Goal: Transaction & Acquisition: Purchase product/service

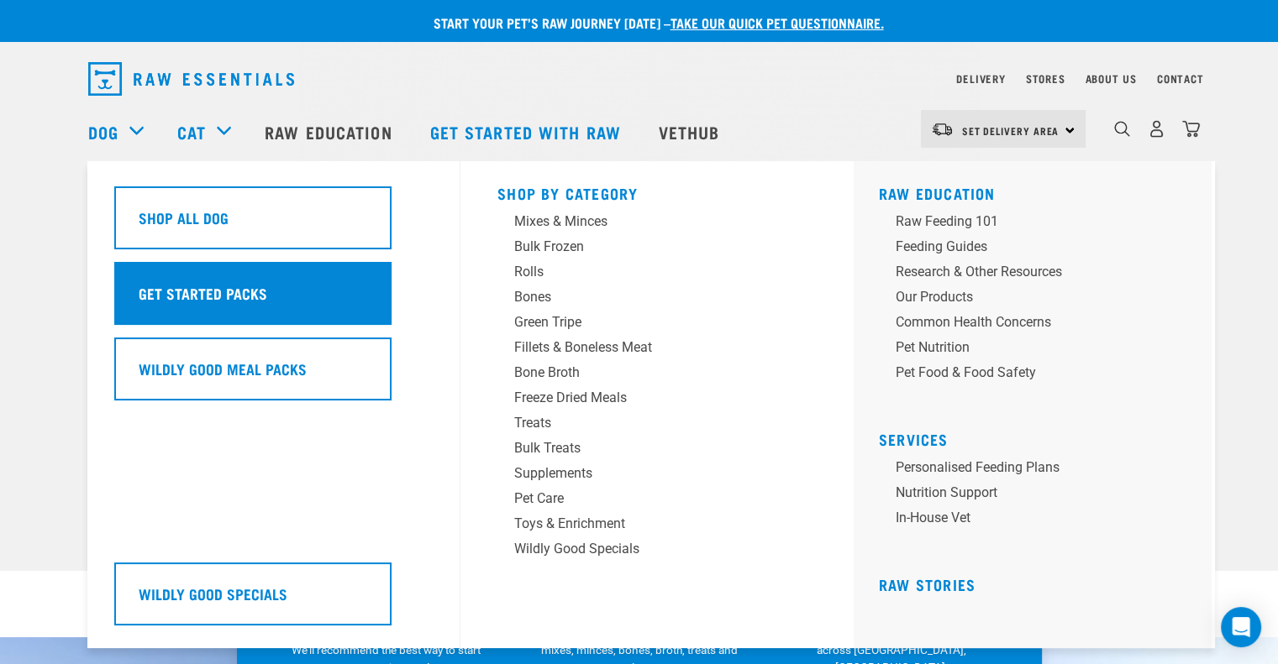
click at [148, 281] on div "Get Started Packs" at bounding box center [252, 293] width 277 height 63
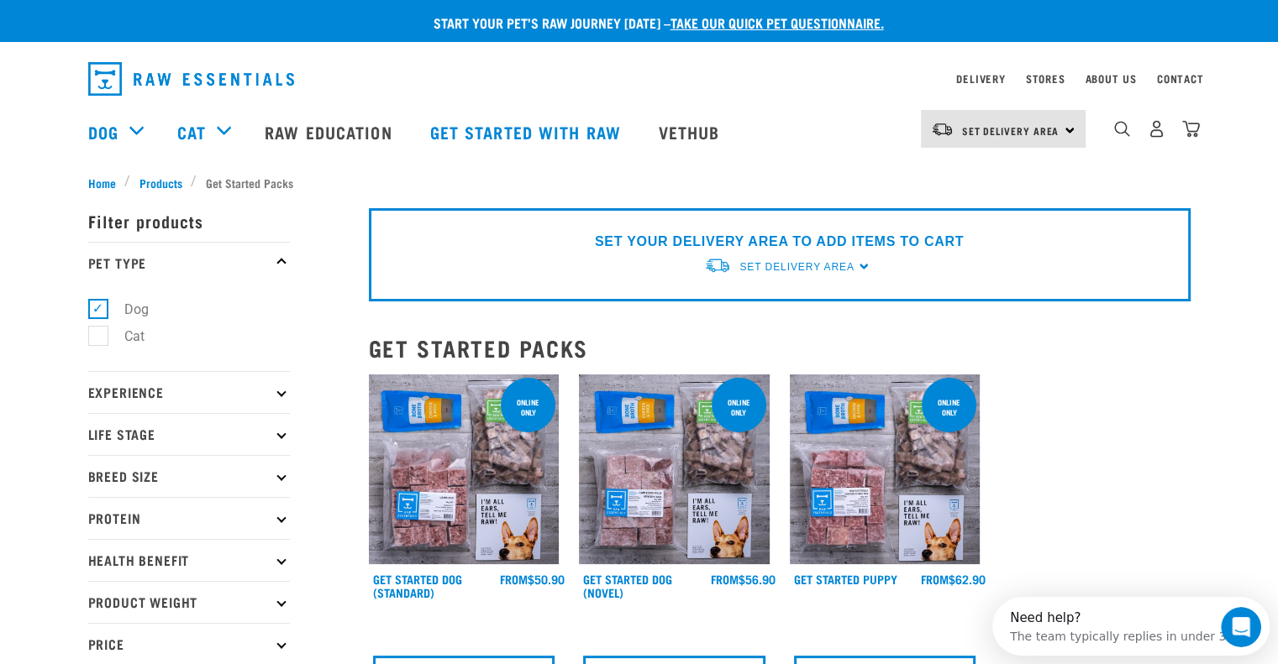
click at [125, 522] on p "Protein" at bounding box center [189, 518] width 202 height 42
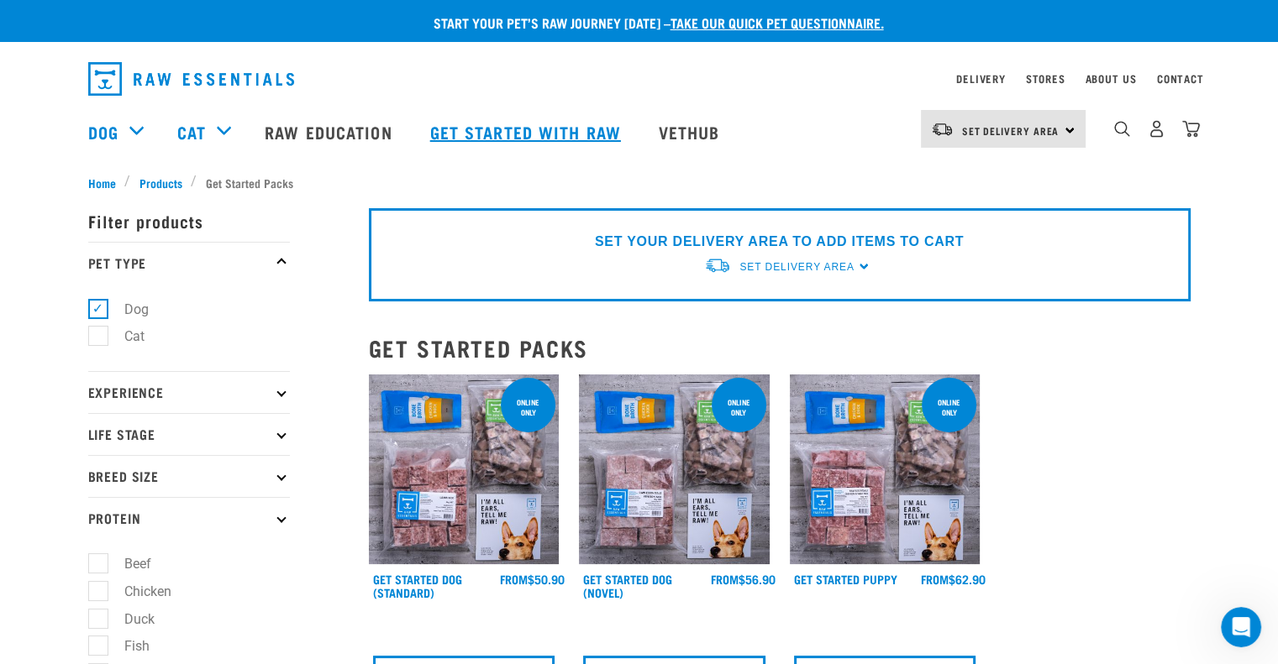
click at [452, 136] on link "Get started with Raw" at bounding box center [527, 131] width 228 height 67
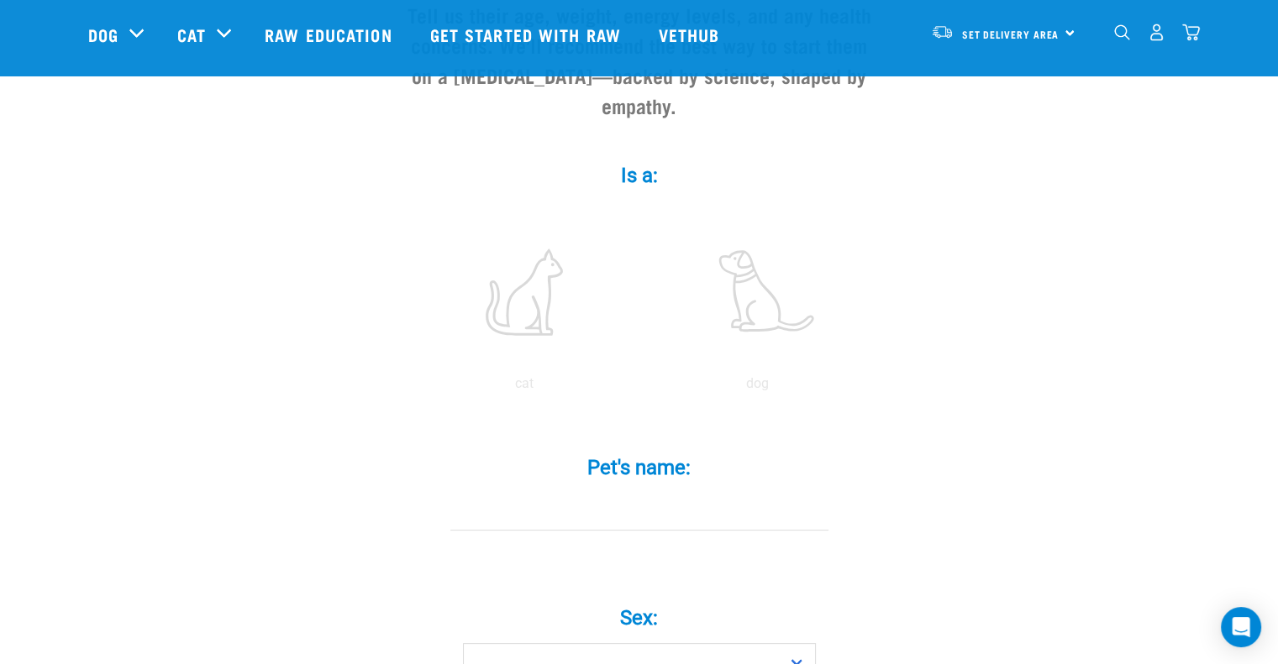
scroll to position [252, 0]
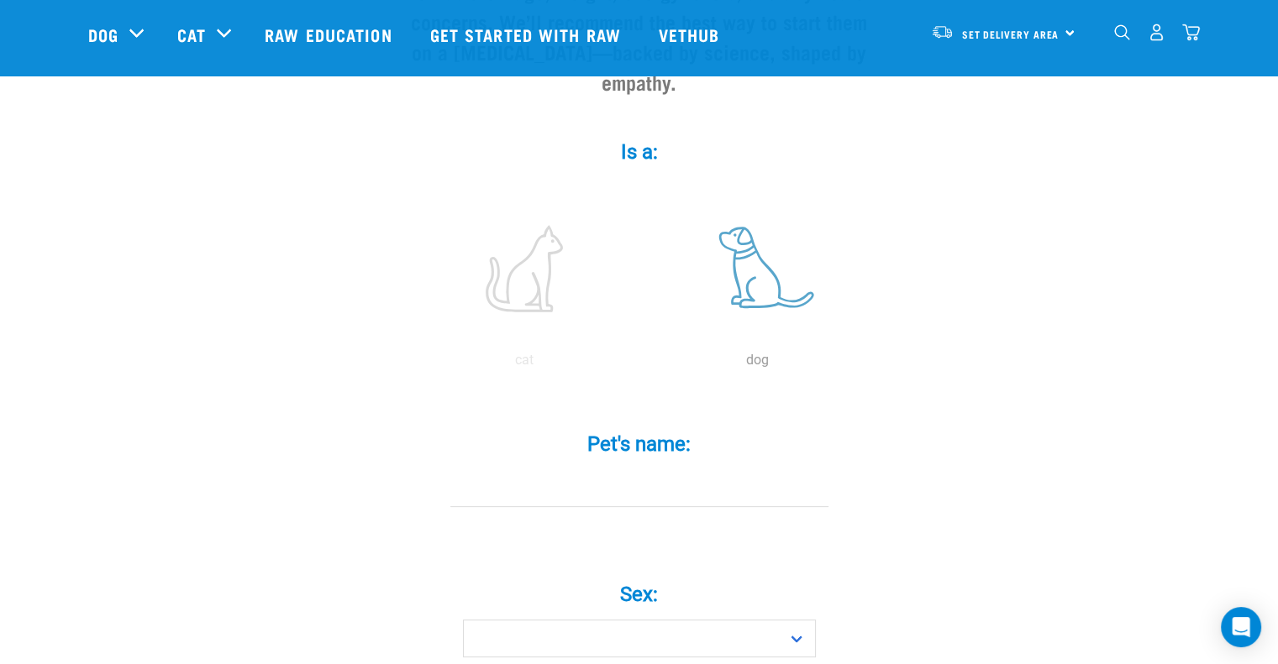
click at [748, 260] on label at bounding box center [757, 268] width 227 height 143
click at [641, 365] on input "radio" at bounding box center [641, 365] width 0 height 0
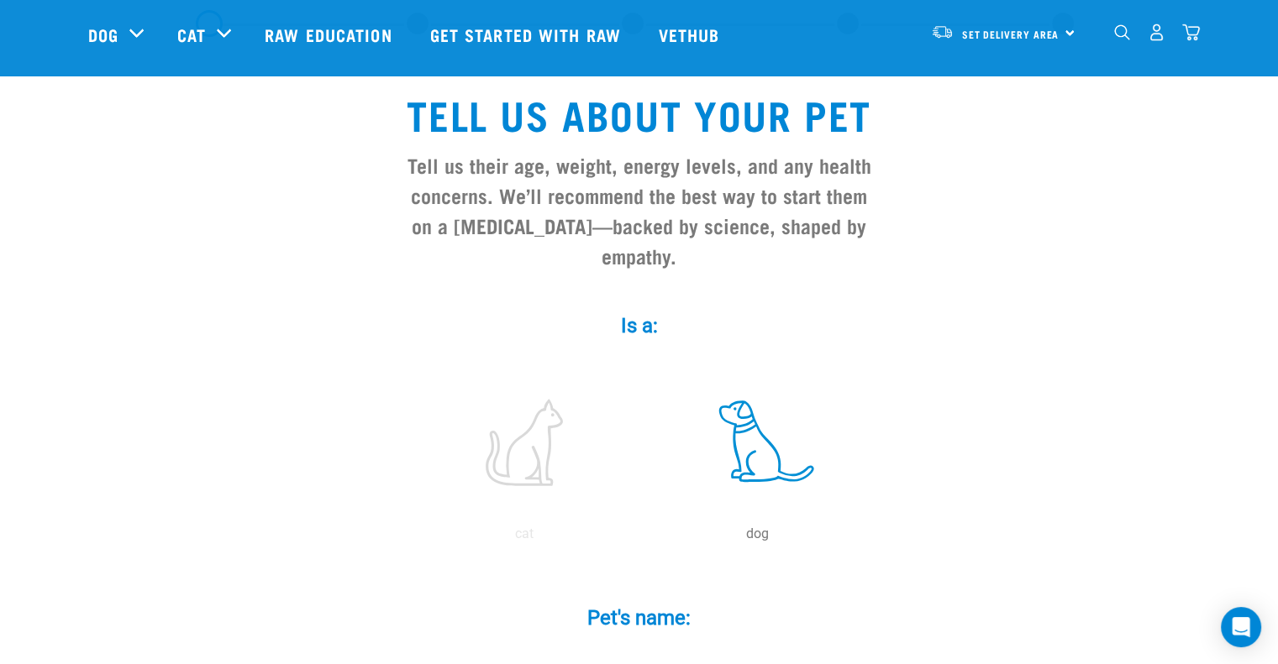
scroll to position [0, 0]
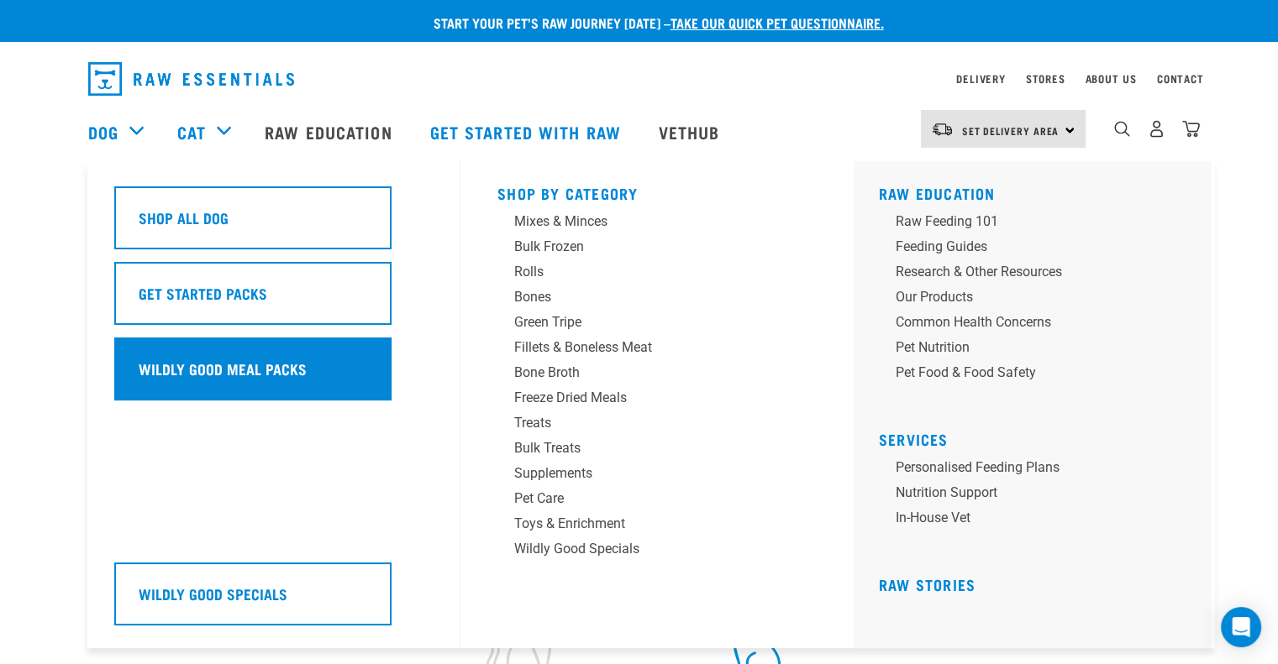
click at [155, 363] on h5 "Wildly Good Meal Packs" at bounding box center [223, 369] width 168 height 22
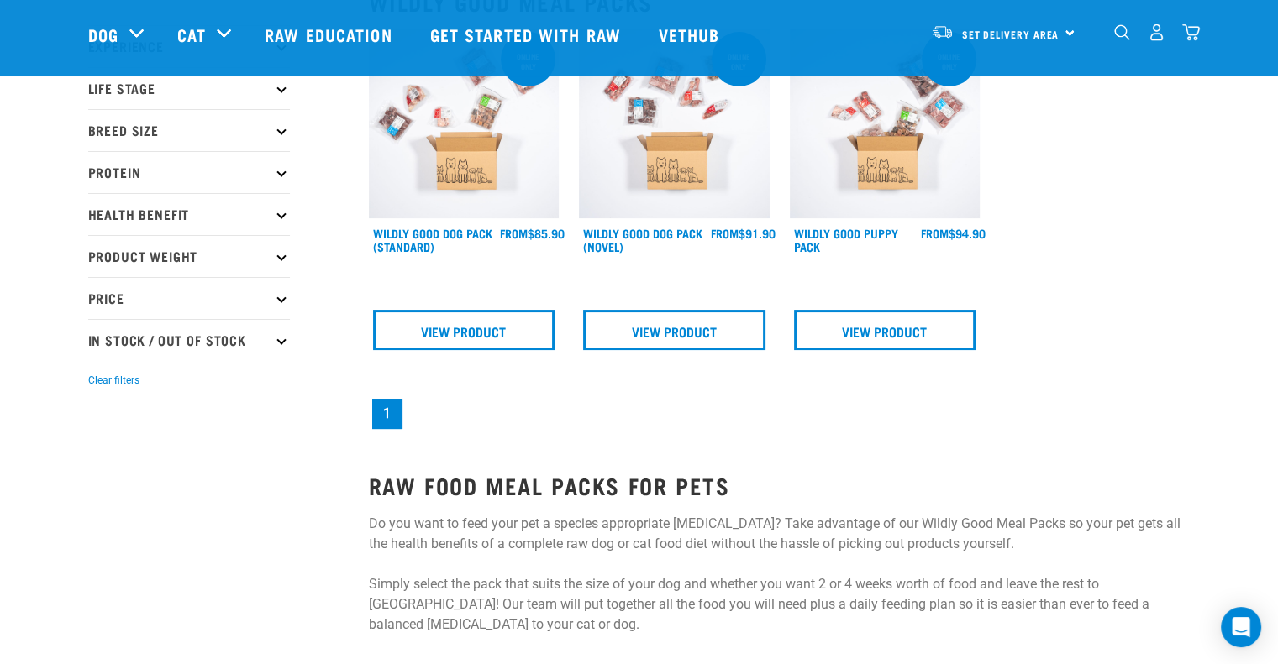
scroll to position [252, 0]
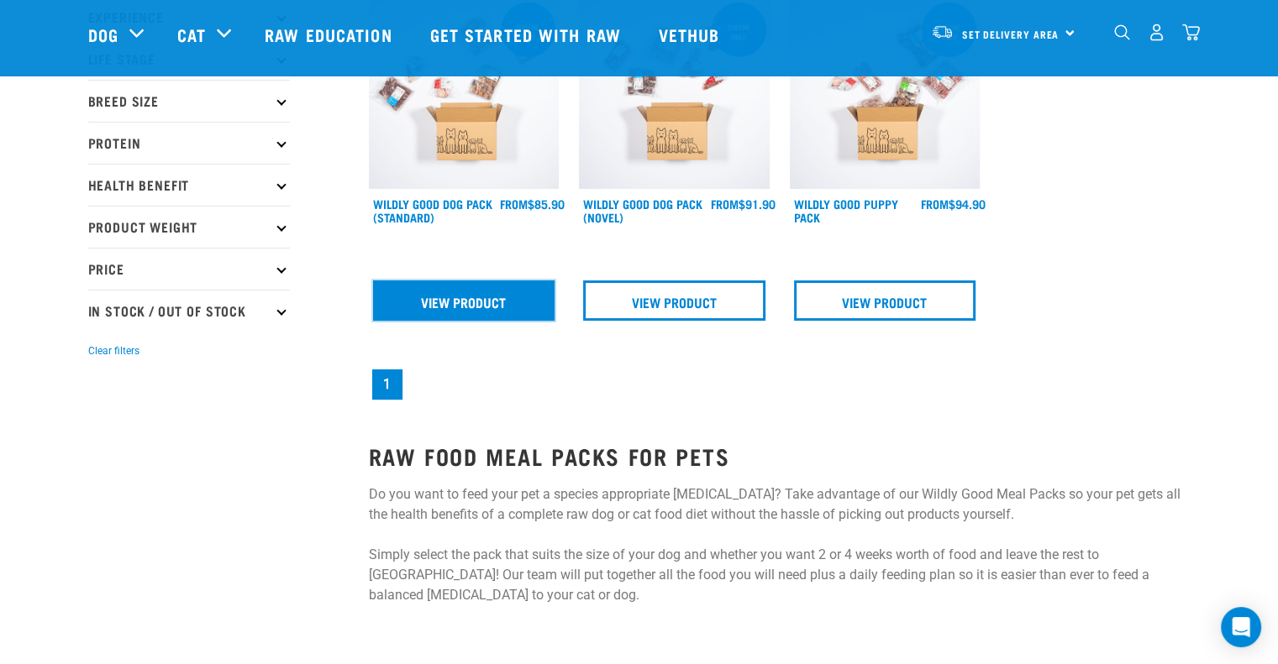
click at [412, 310] on link "View Product" at bounding box center [464, 301] width 182 height 40
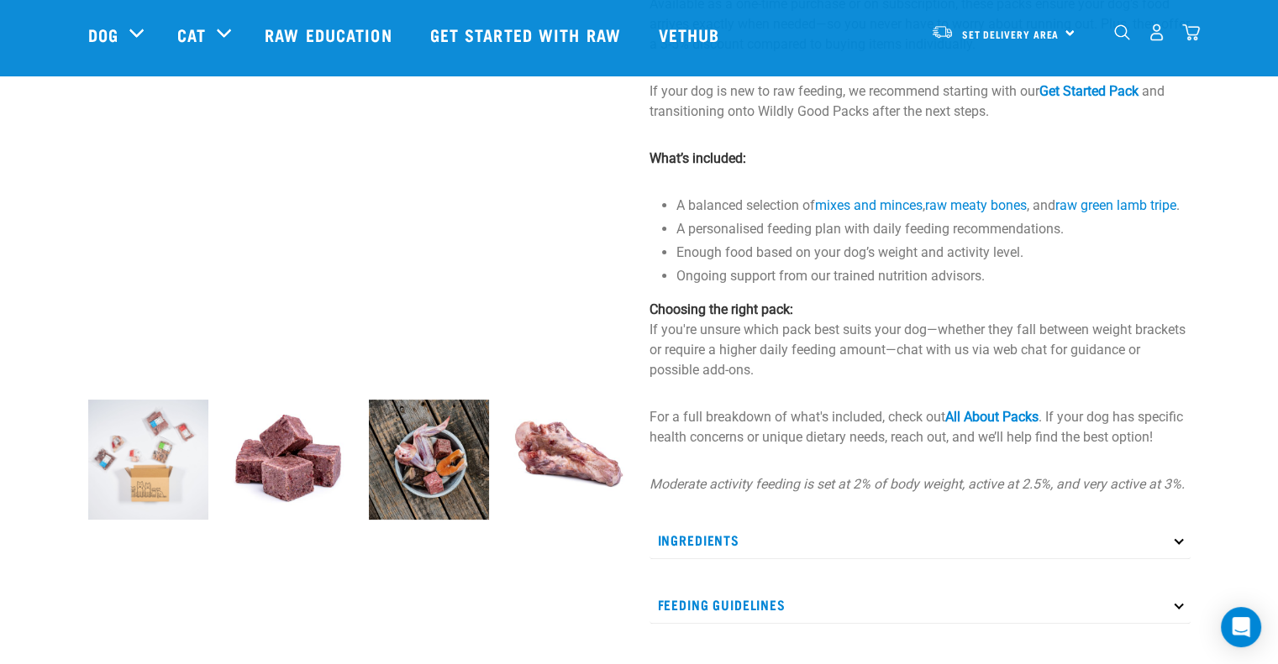
scroll to position [252, 0]
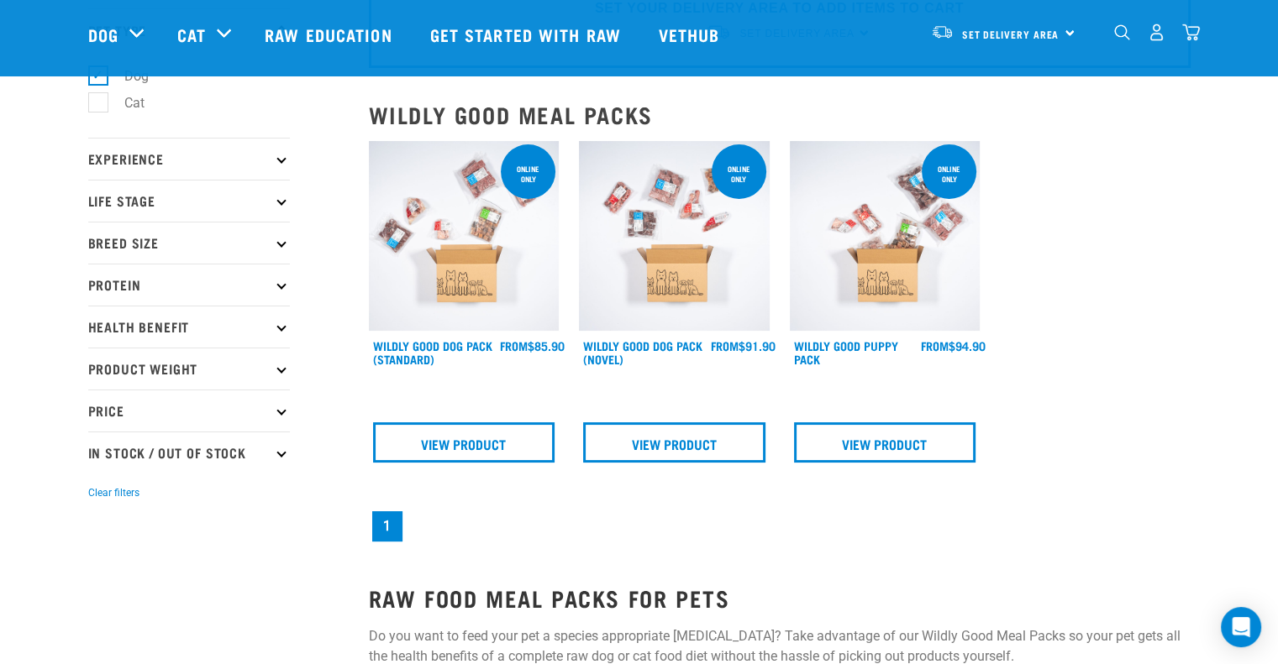
scroll to position [26, 0]
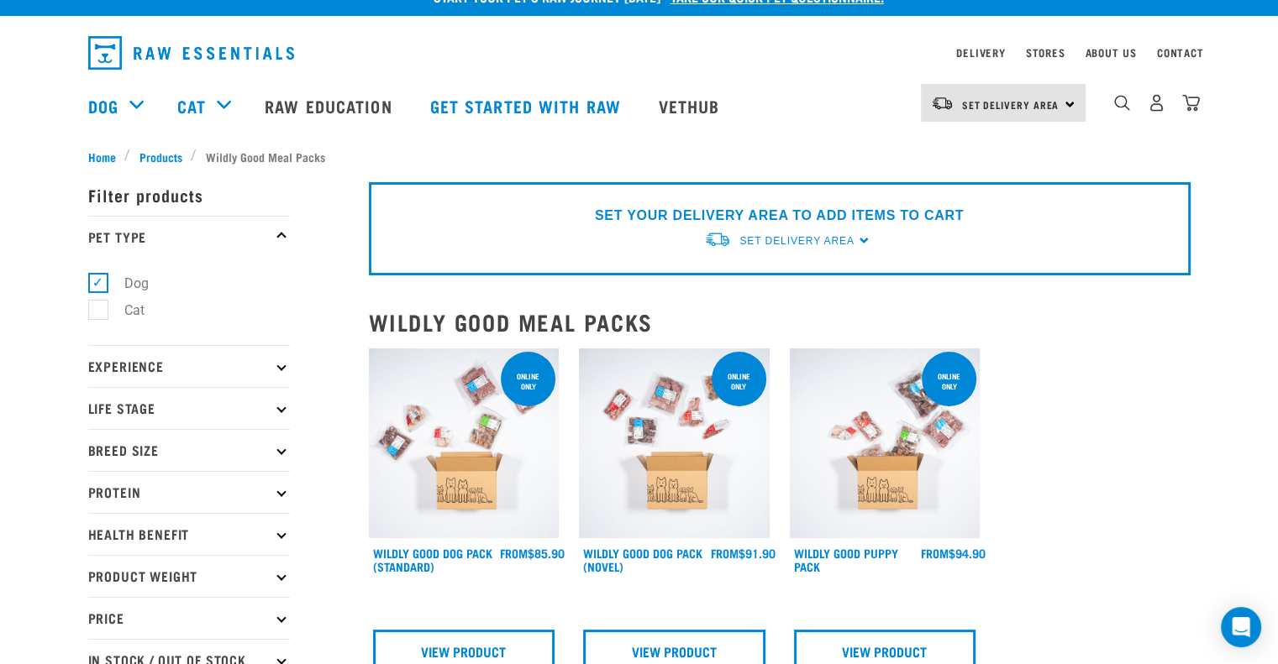
click at [118, 446] on p "Breed Size" at bounding box center [189, 450] width 202 height 42
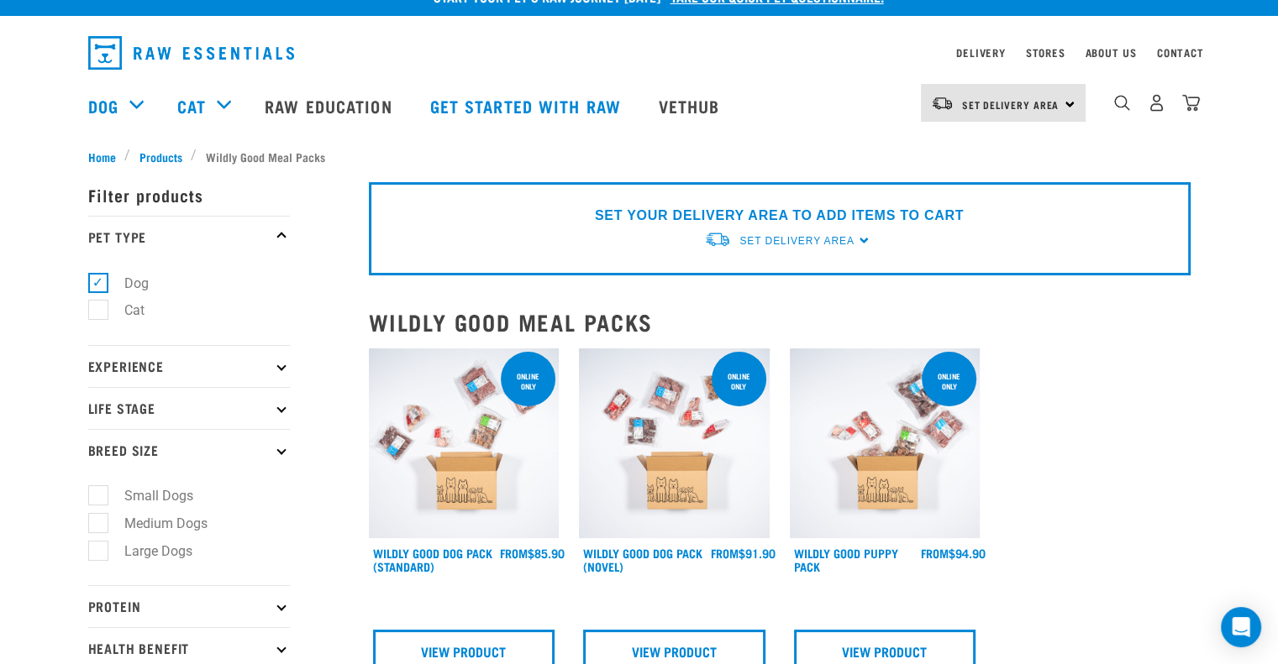
click at [170, 496] on label "Small Dogs" at bounding box center [148, 495] width 102 height 21
click at [99, 496] on input "Small Dogs" at bounding box center [93, 493] width 11 height 11
checkbox input "true"
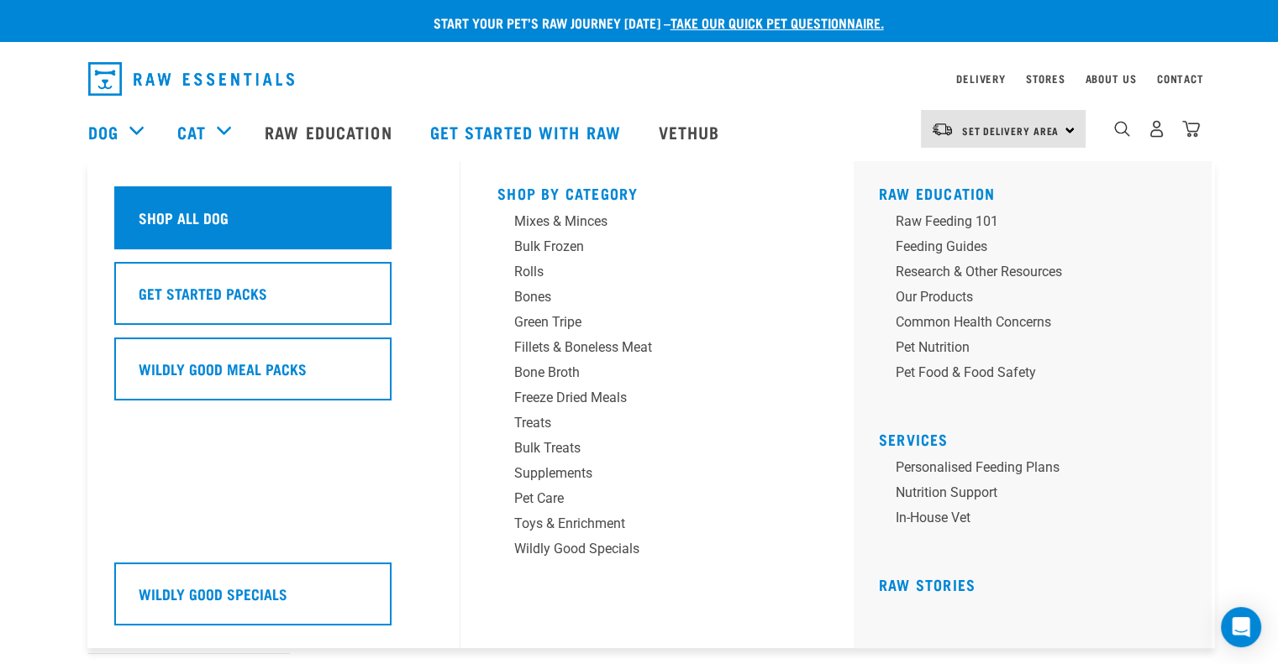
click at [186, 212] on h5 "Shop All Dog" at bounding box center [184, 218] width 90 height 22
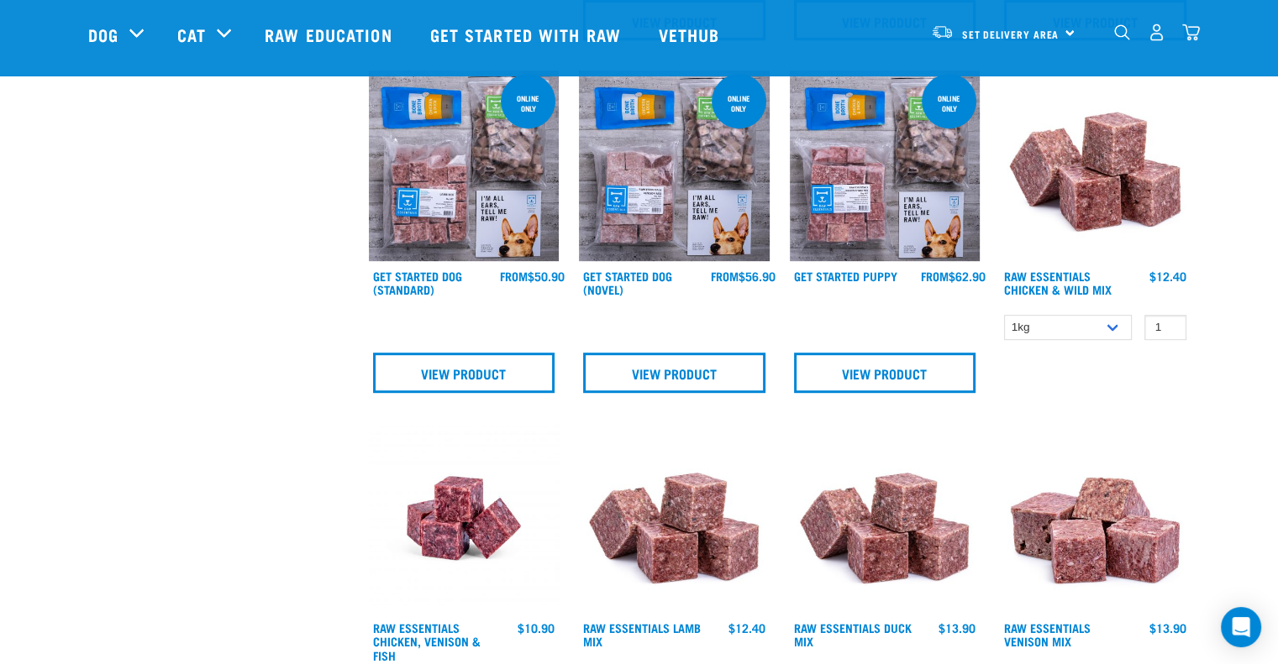
scroll to position [840, 0]
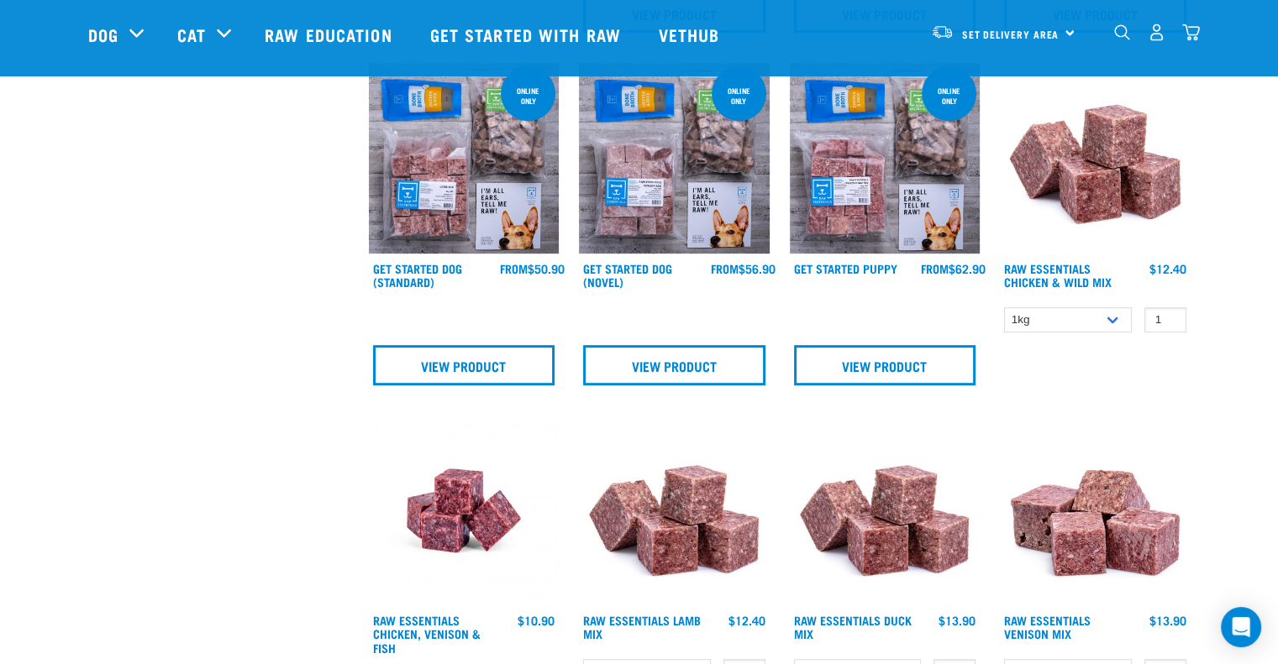
click at [1069, 186] on img at bounding box center [1095, 158] width 191 height 191
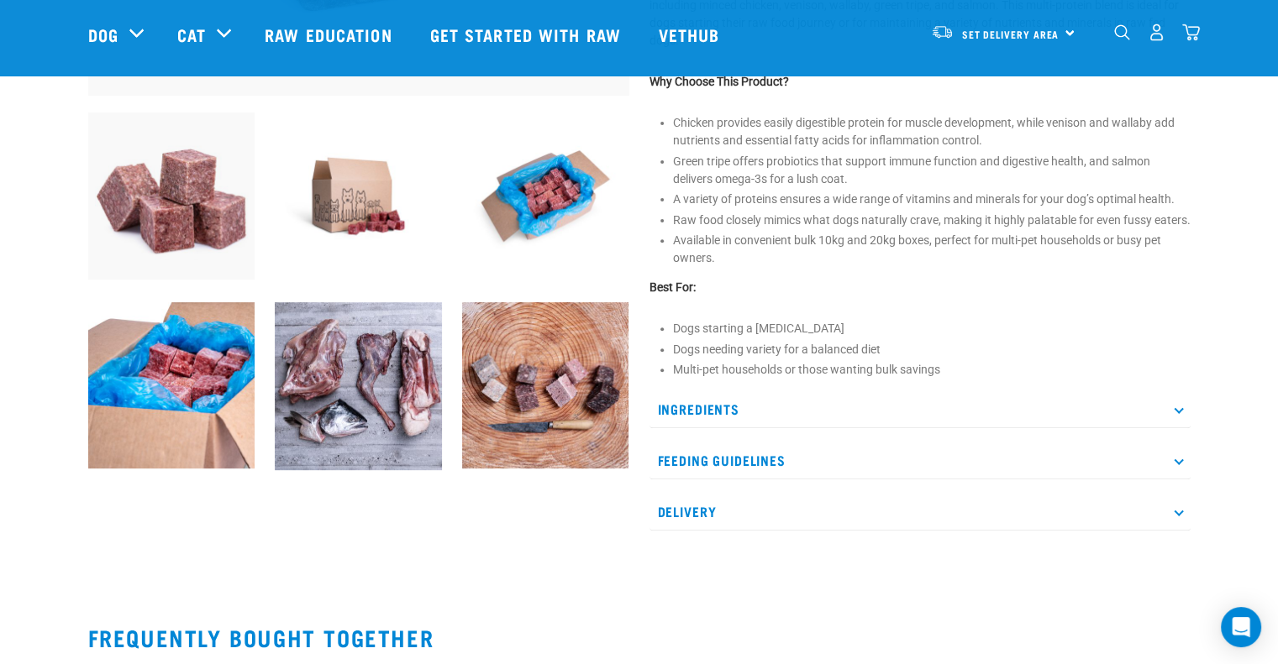
scroll to position [588, 0]
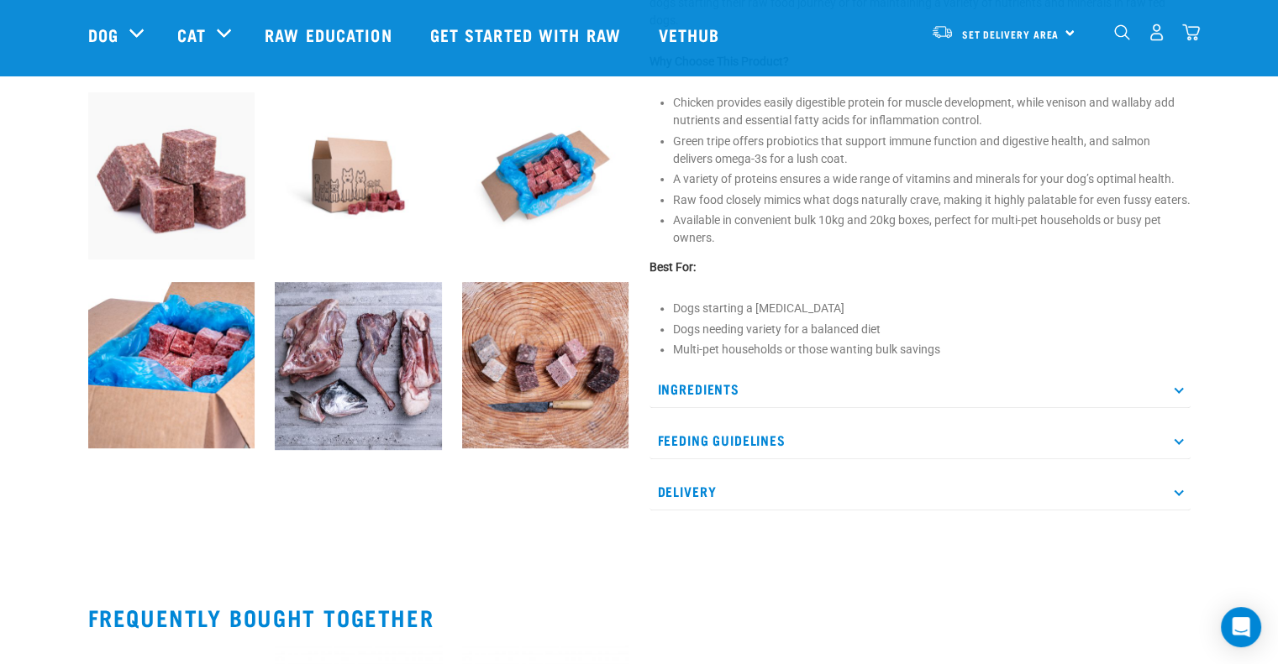
click at [664, 406] on p "Ingredients" at bounding box center [919, 389] width 541 height 38
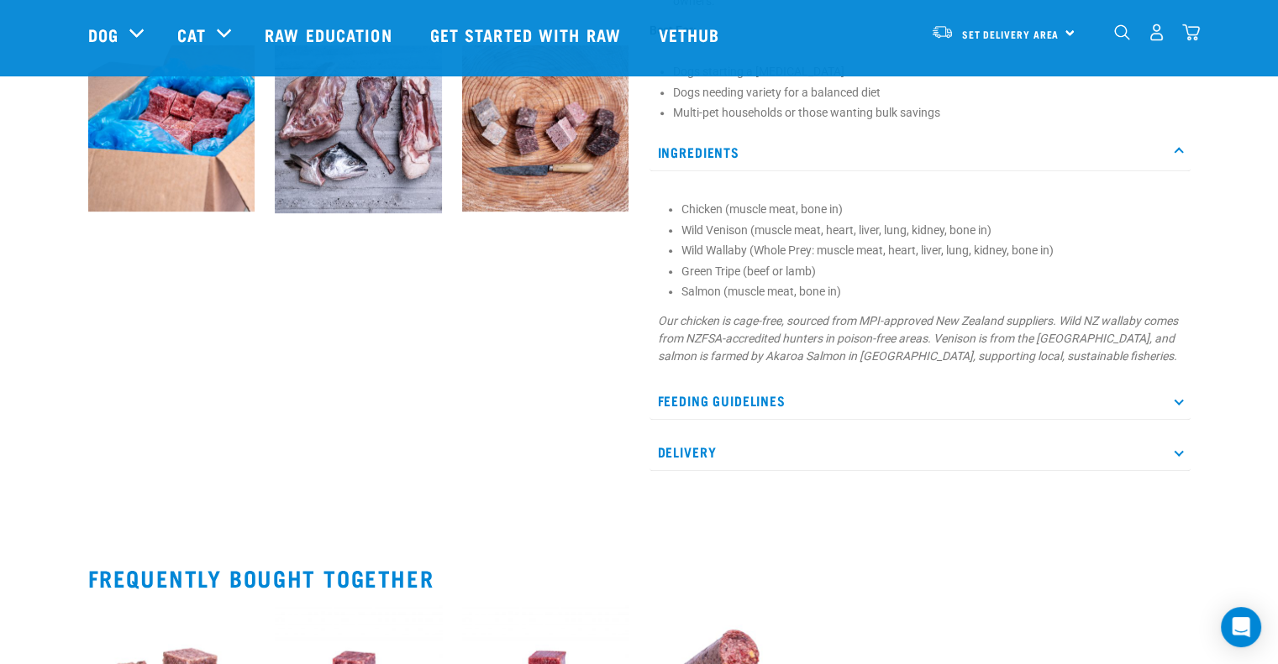
scroll to position [840, 0]
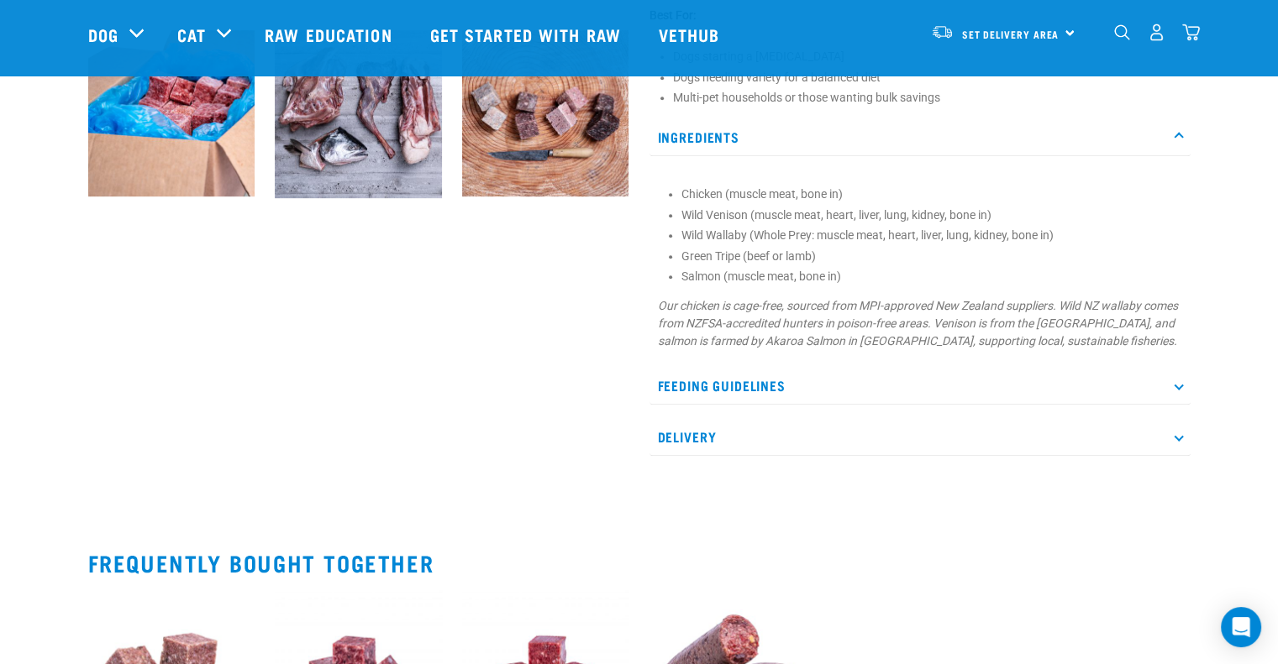
click at [663, 400] on p "Feeding Guidelines" at bounding box center [919, 386] width 541 height 38
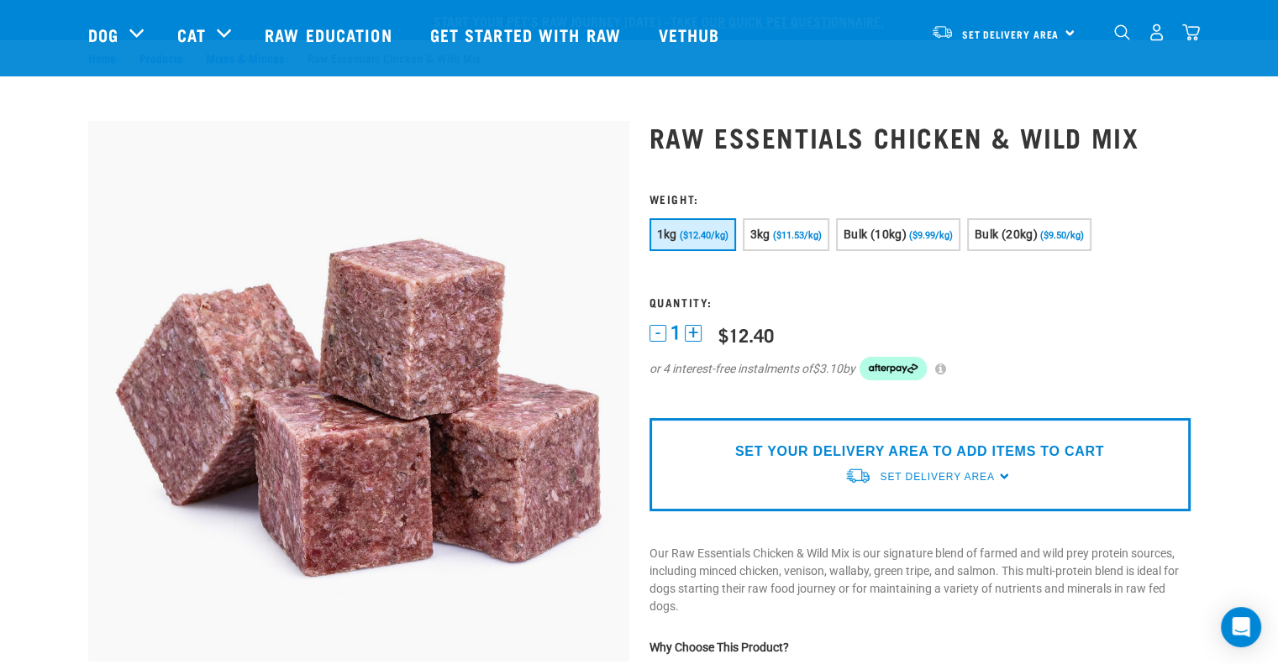
scroll to position [0, 0]
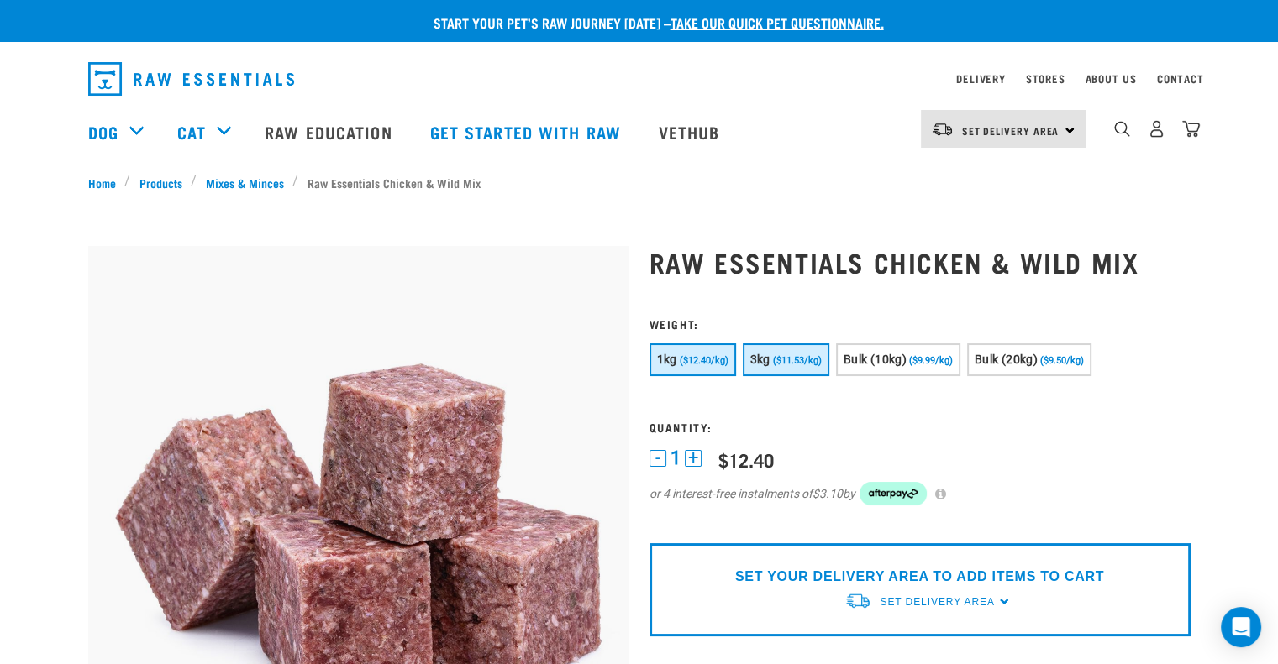
click at [781, 359] on span "($11.53/kg)" at bounding box center [797, 360] width 49 height 11
click at [1068, 129] on div "Set Delivery Area North Island South Island" at bounding box center [1003, 129] width 165 height 38
click at [953, 218] on link "[GEOGRAPHIC_DATA]" at bounding box center [1001, 213] width 161 height 37
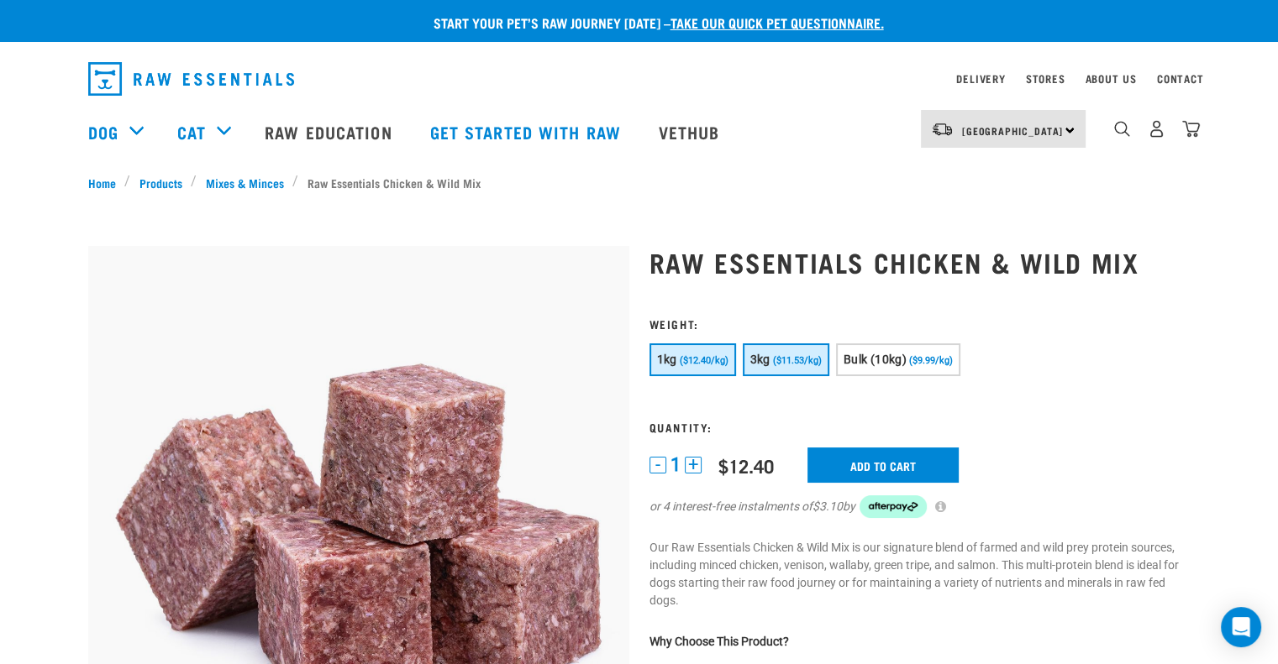
click at [803, 370] on button "3kg ($11.53/kg)" at bounding box center [786, 360] width 87 height 33
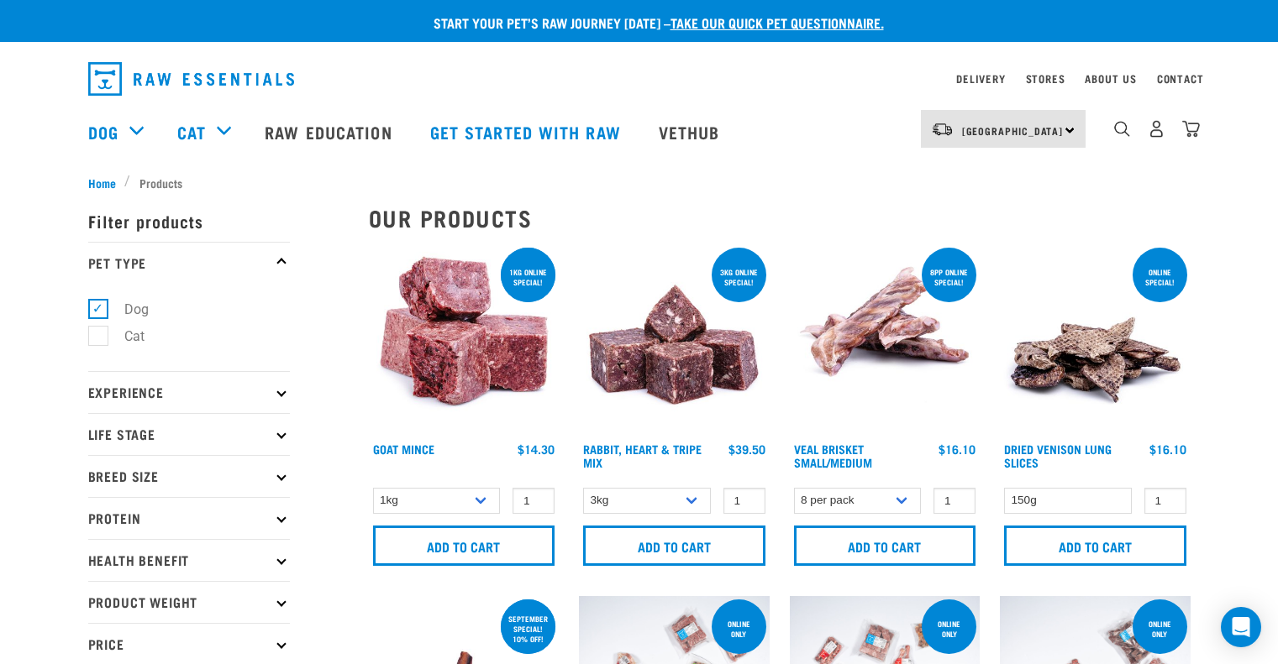
select select
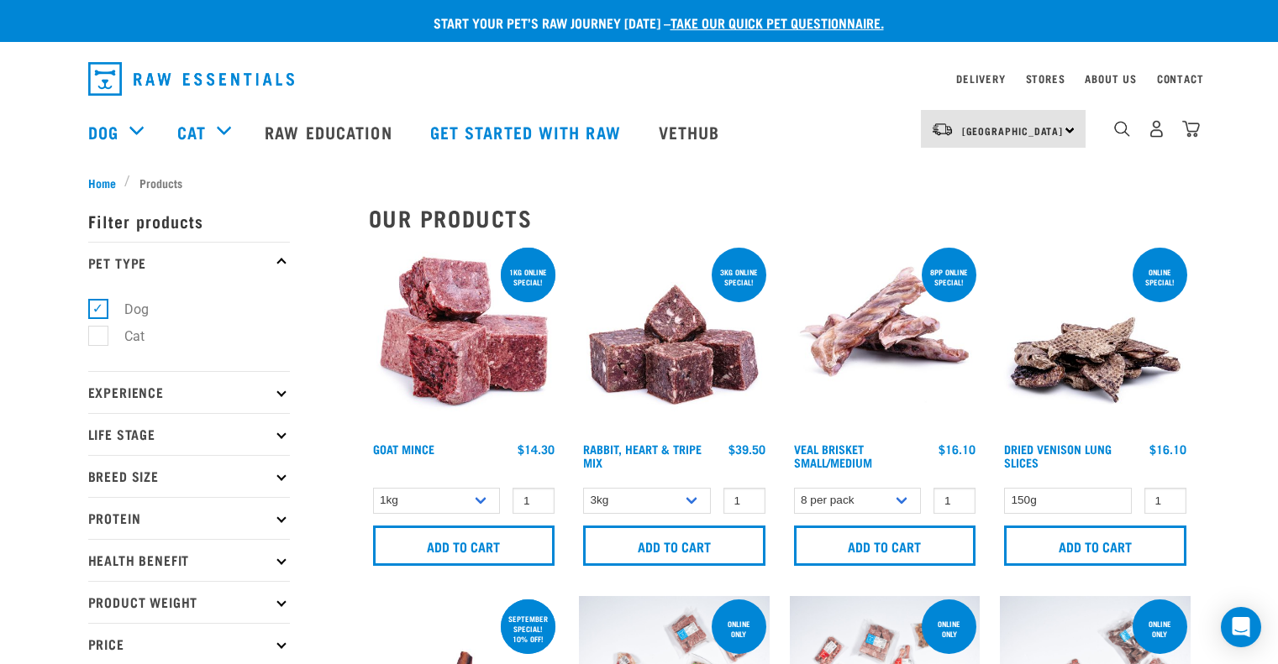
select select
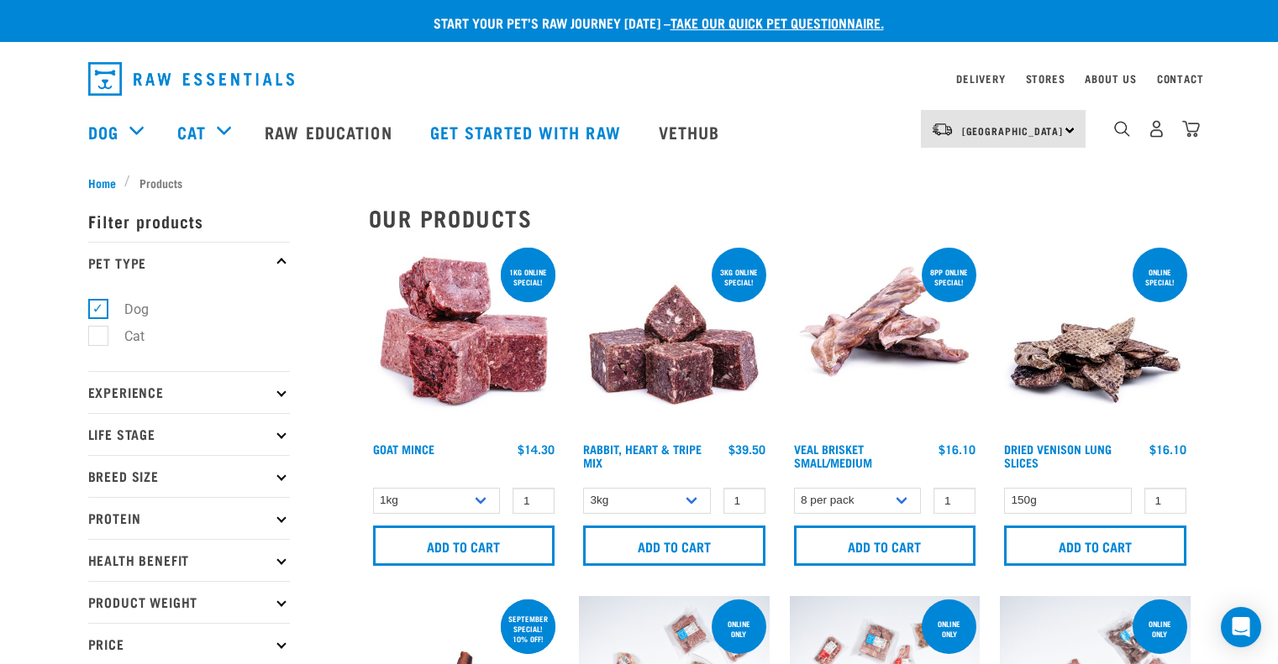
select select
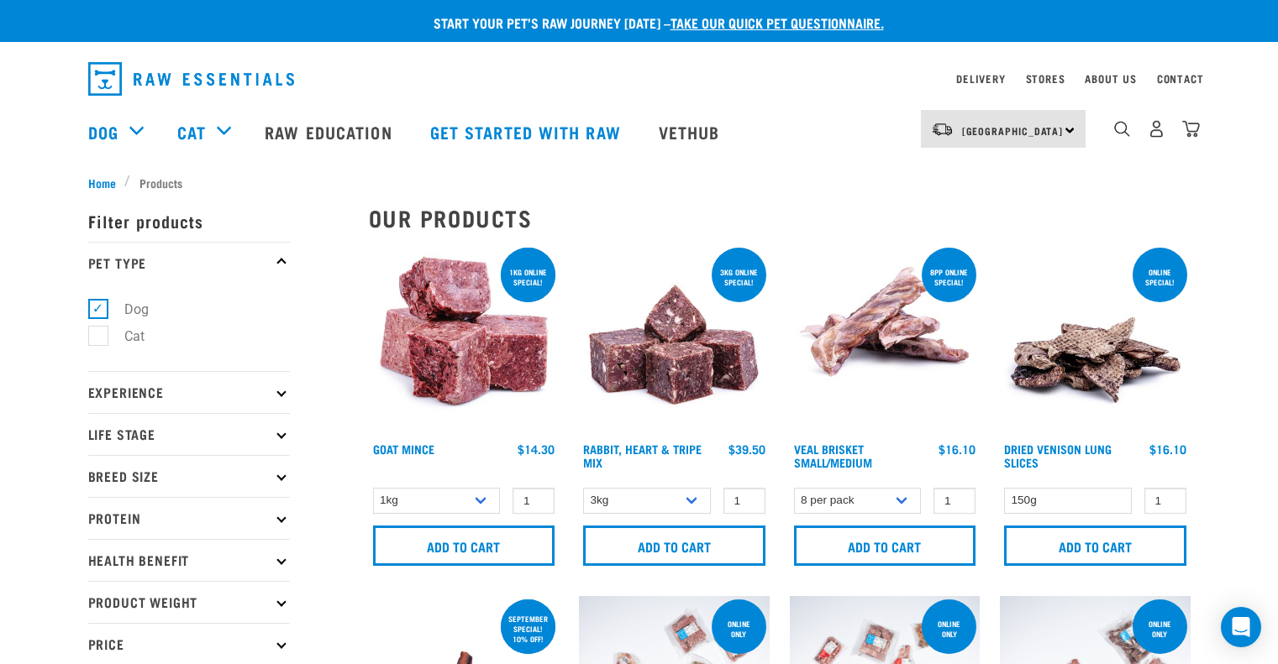
select select
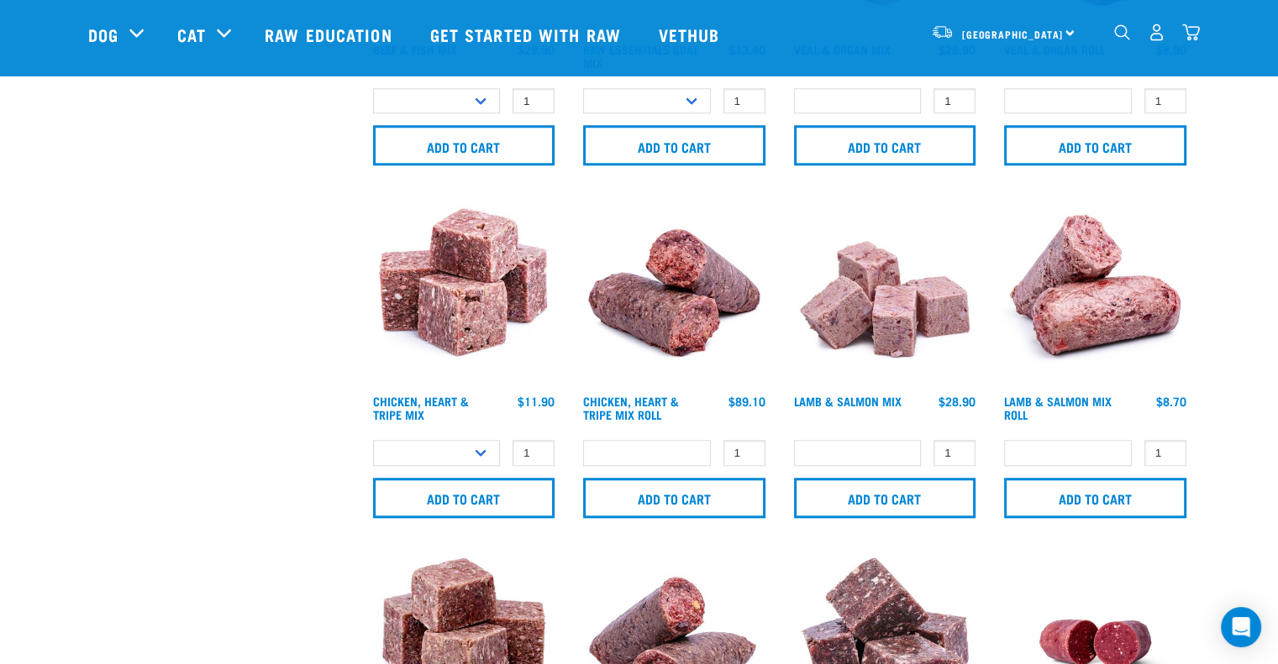
scroll to position [1719, 0]
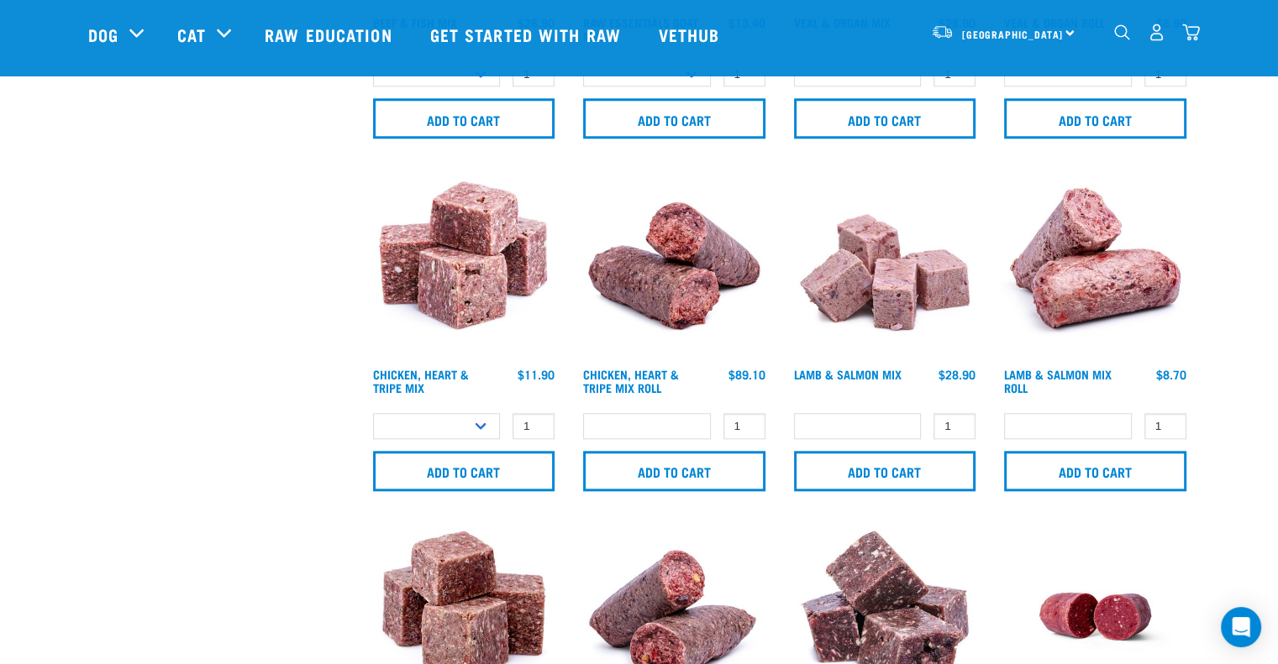
click at [854, 366] on div "Lamb & Salmon Mix $28.90" at bounding box center [885, 384] width 191 height 37
click at [847, 371] on link "Lamb & Salmon Mix" at bounding box center [848, 374] width 108 height 6
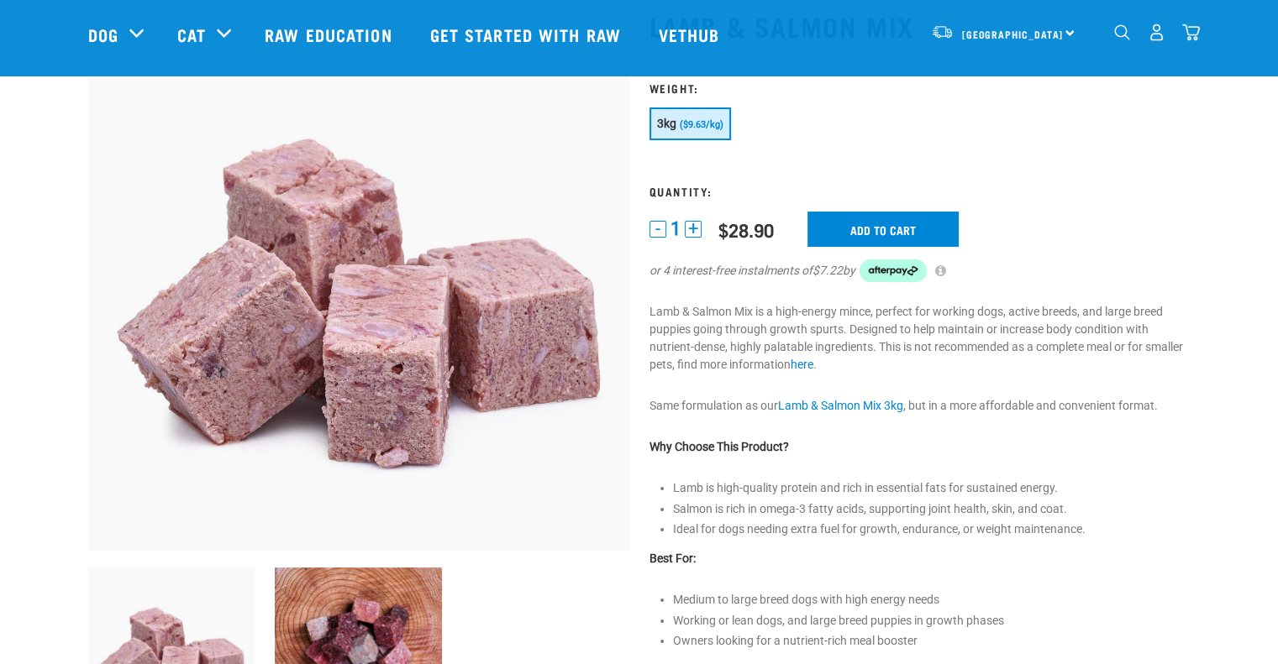
scroll to position [168, 0]
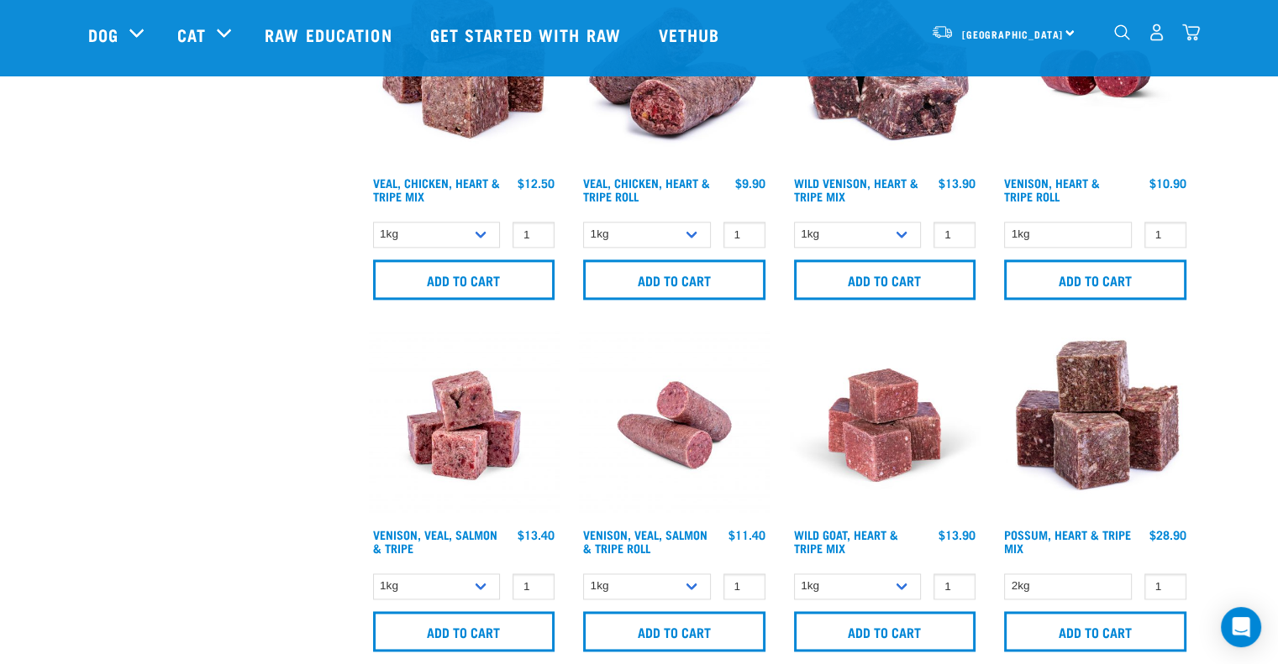
scroll to position [2347, 0]
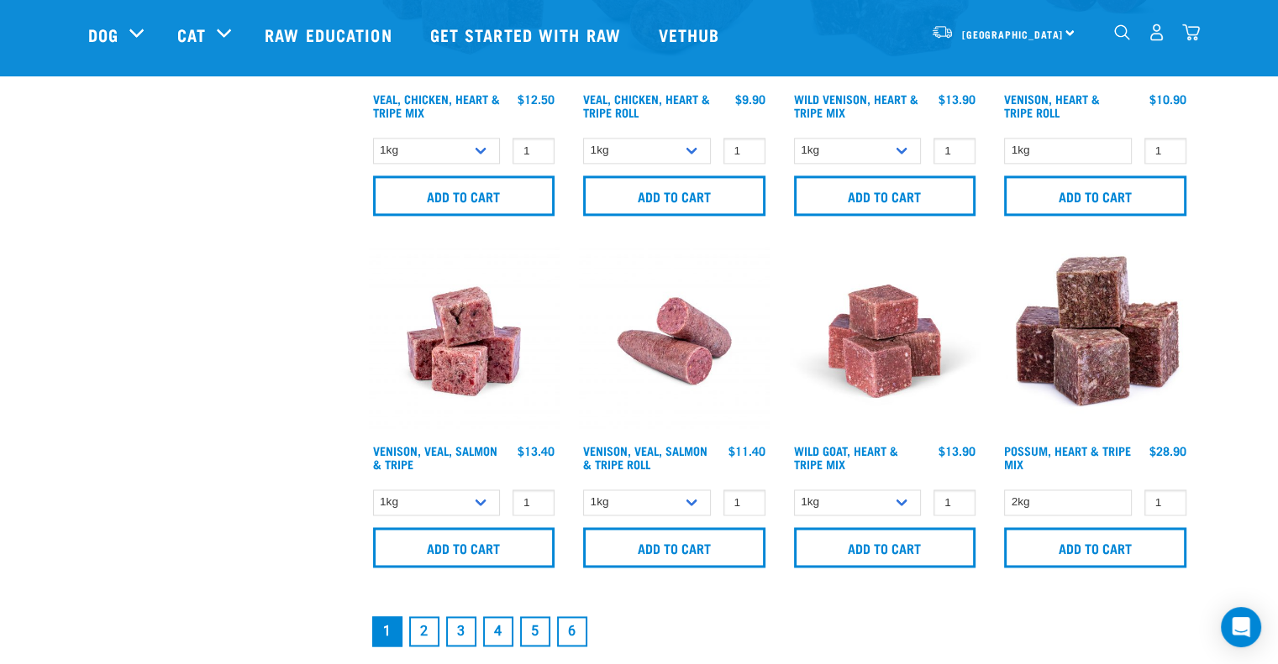
click at [423, 637] on link "2" at bounding box center [424, 632] width 30 height 30
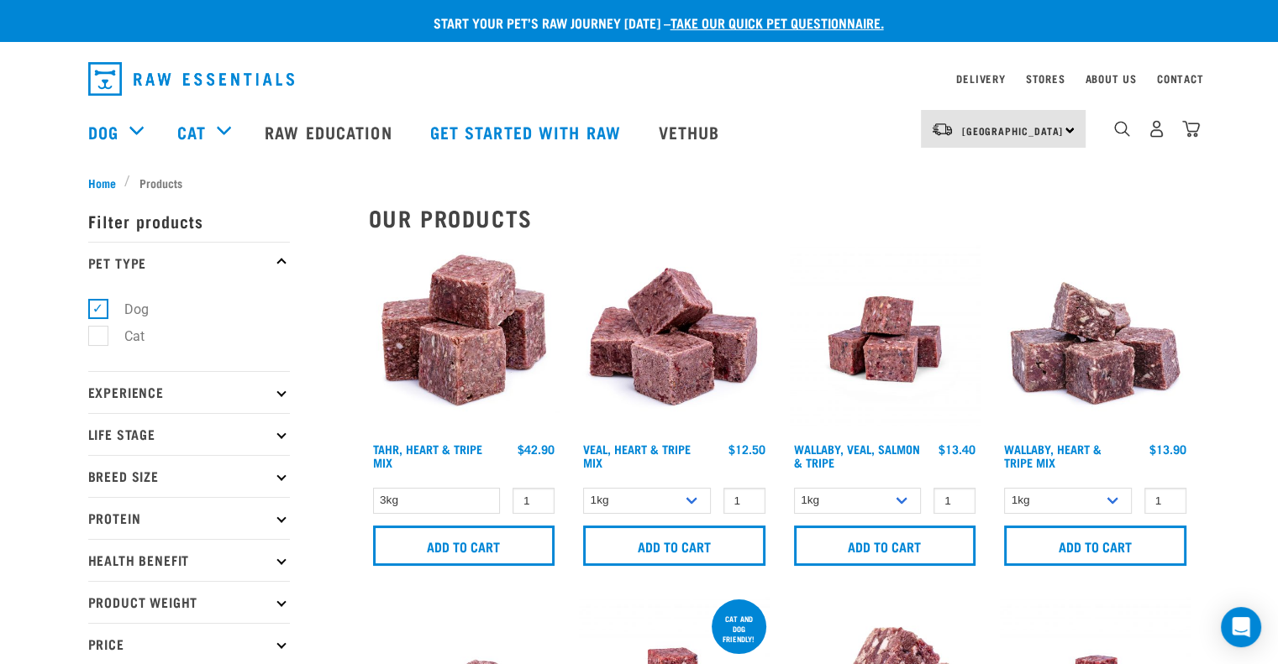
click at [140, 434] on p "Life Stage" at bounding box center [189, 434] width 202 height 42
click at [140, 567] on label "Adult Dog" at bounding box center [143, 562] width 92 height 21
click at [99, 565] on input "Adult Dog" at bounding box center [93, 559] width 11 height 11
checkbox input "true"
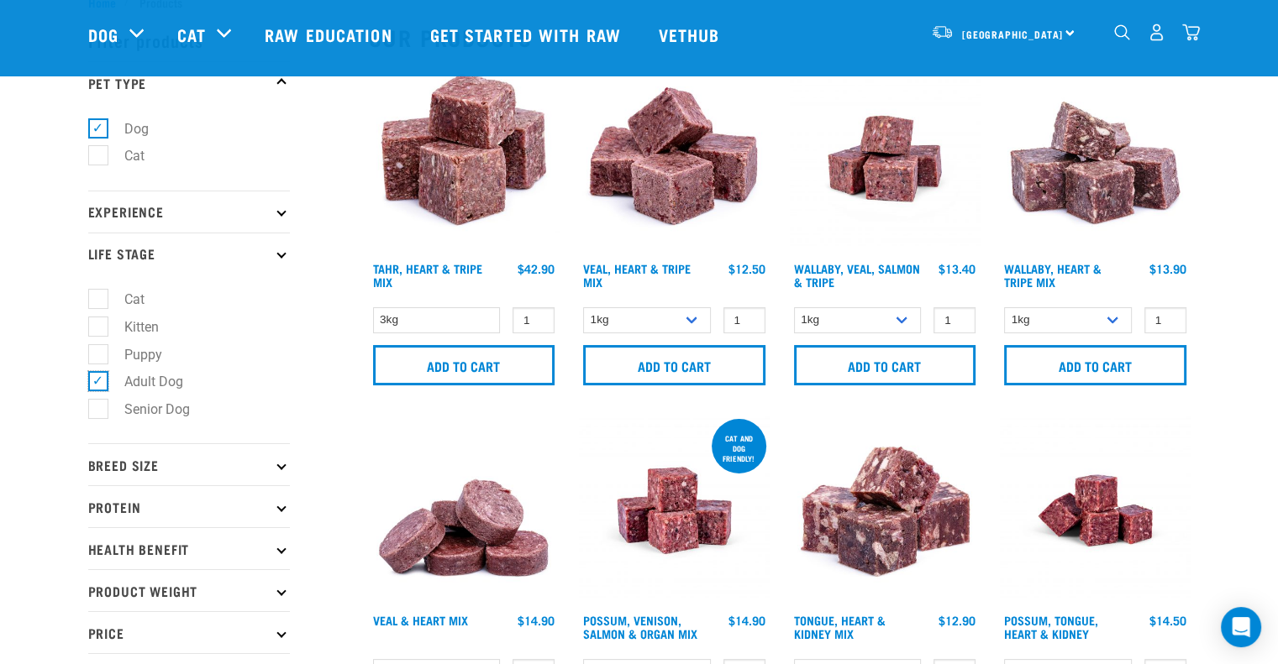
scroll to position [168, 0]
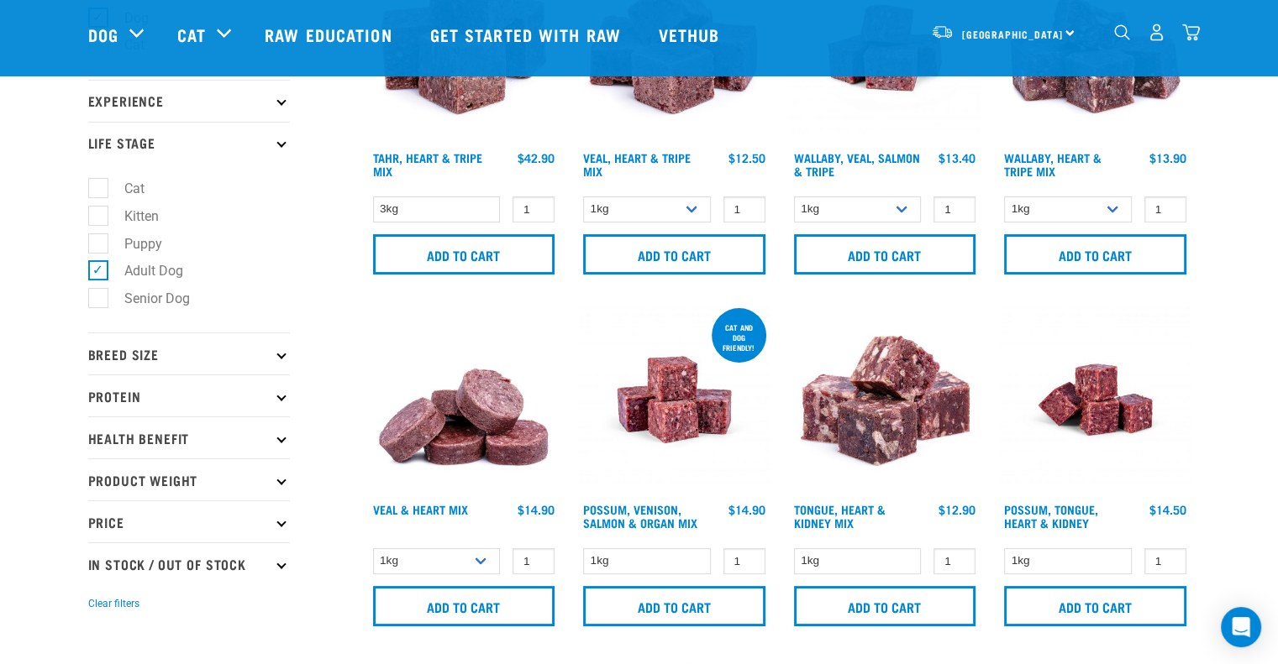
click at [128, 360] on p "Breed Size" at bounding box center [189, 354] width 202 height 42
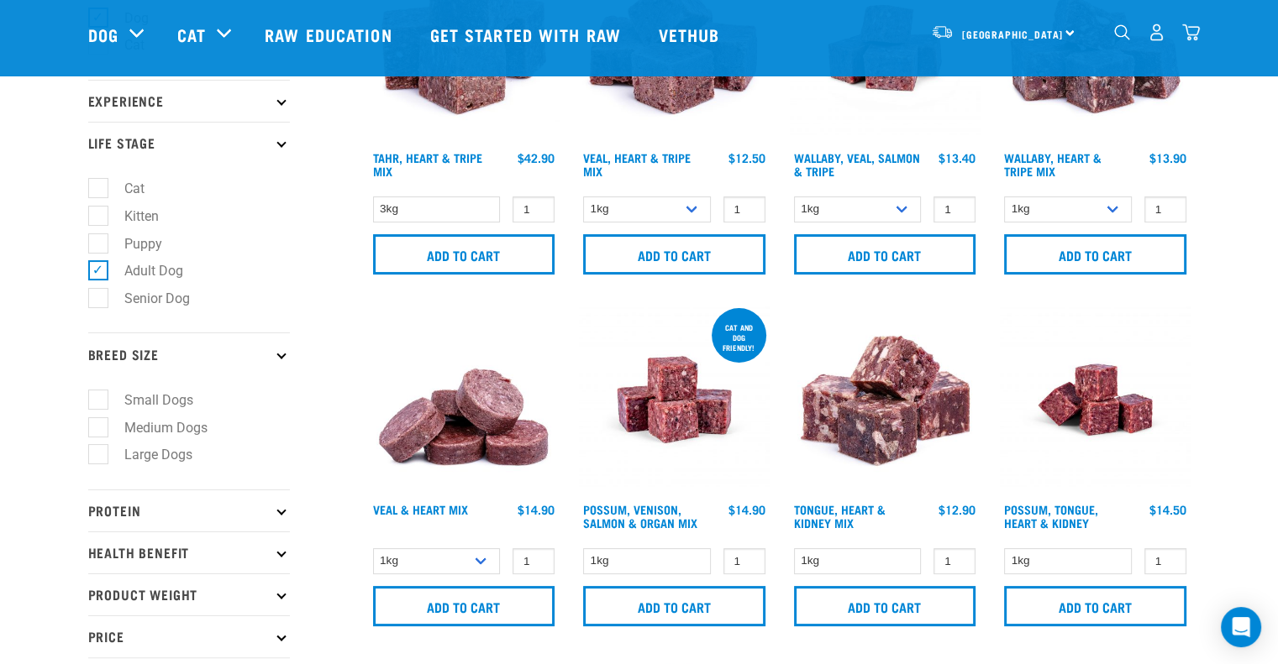
click at [122, 406] on label "Small Dogs" at bounding box center [148, 400] width 102 height 21
click at [99, 402] on input "Small Dogs" at bounding box center [93, 396] width 11 height 11
checkbox input "true"
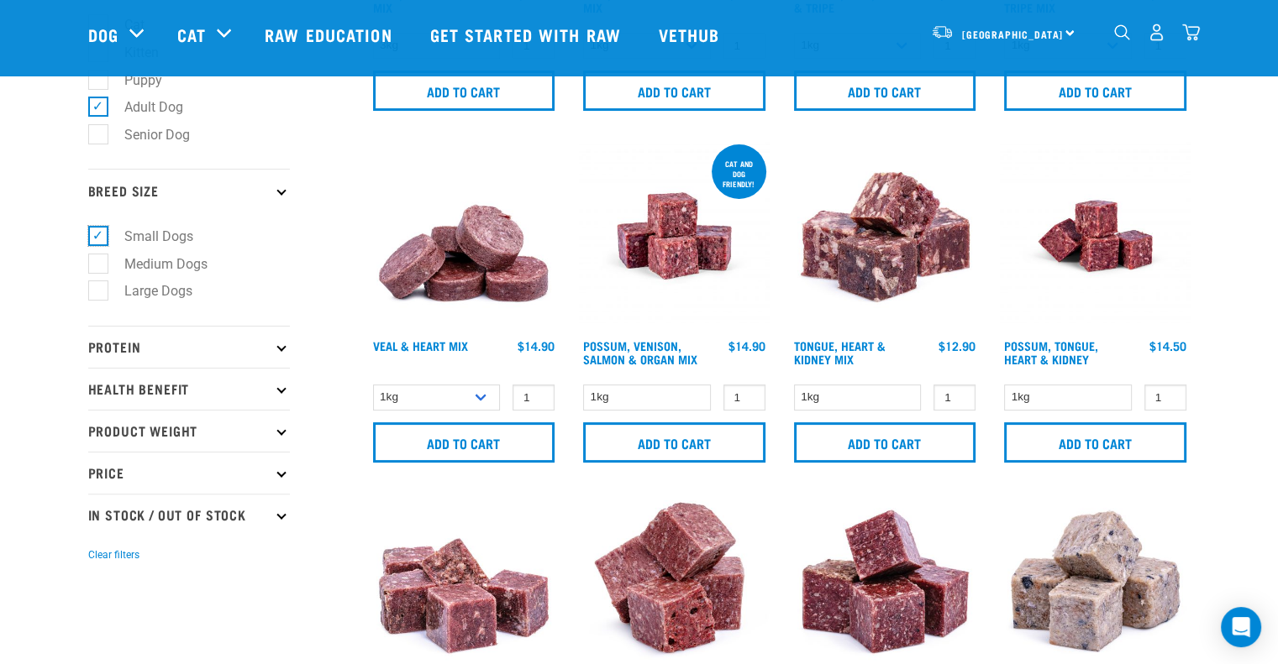
scroll to position [336, 0]
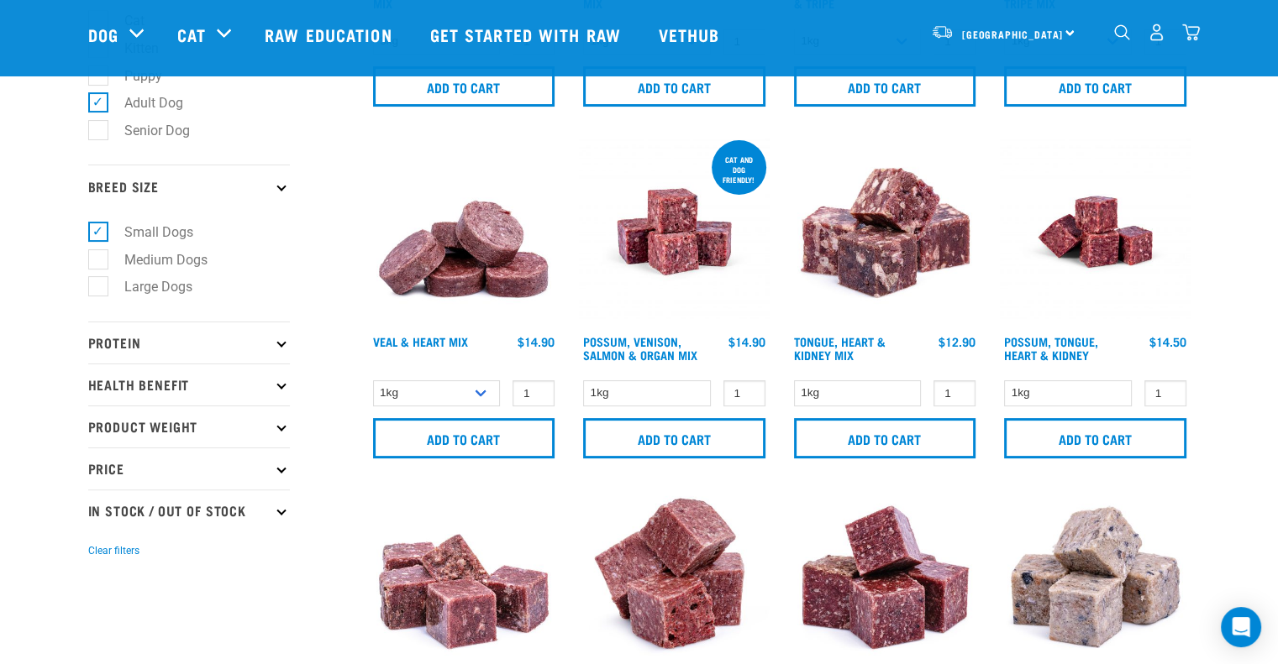
click at [116, 338] on p "Protein" at bounding box center [189, 343] width 202 height 42
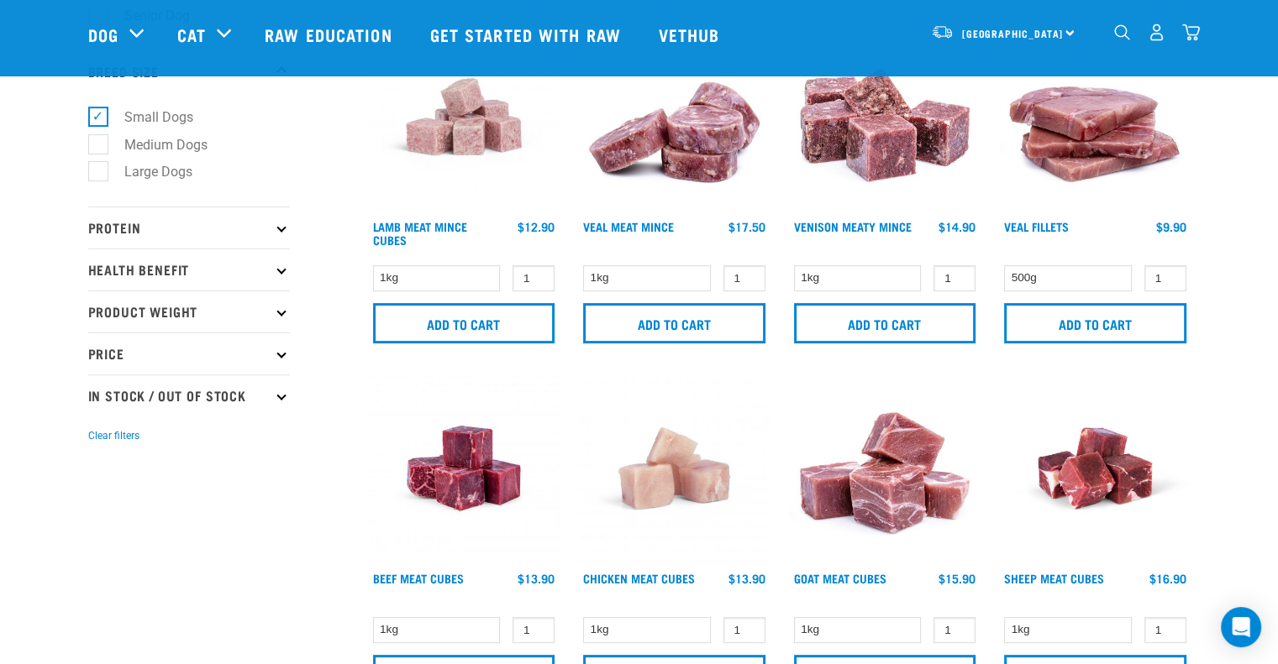
scroll to position [252, 0]
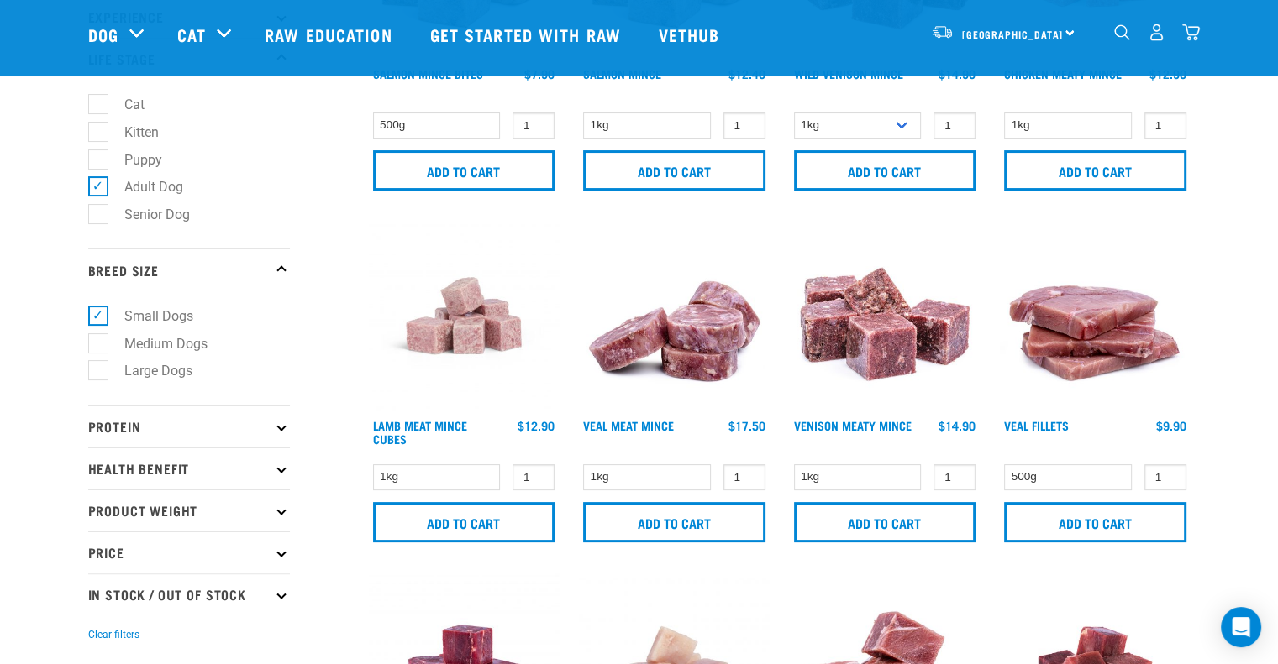
click at [118, 428] on p "Protein" at bounding box center [189, 427] width 202 height 42
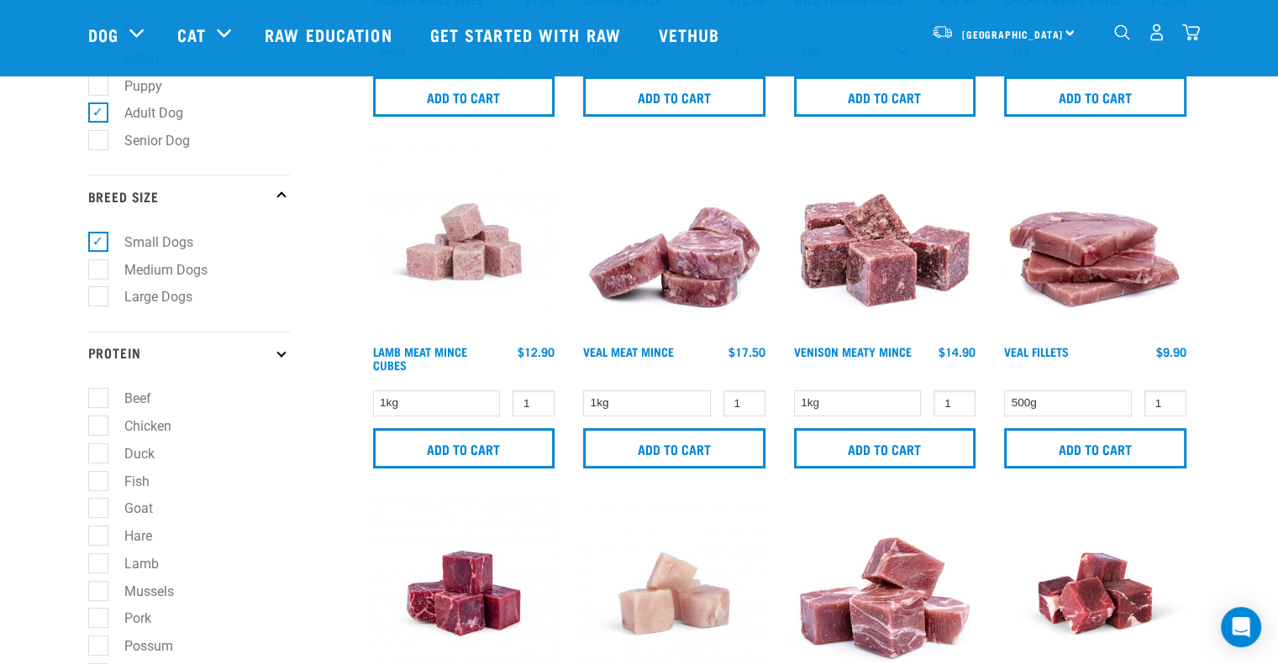
scroll to position [420, 0]
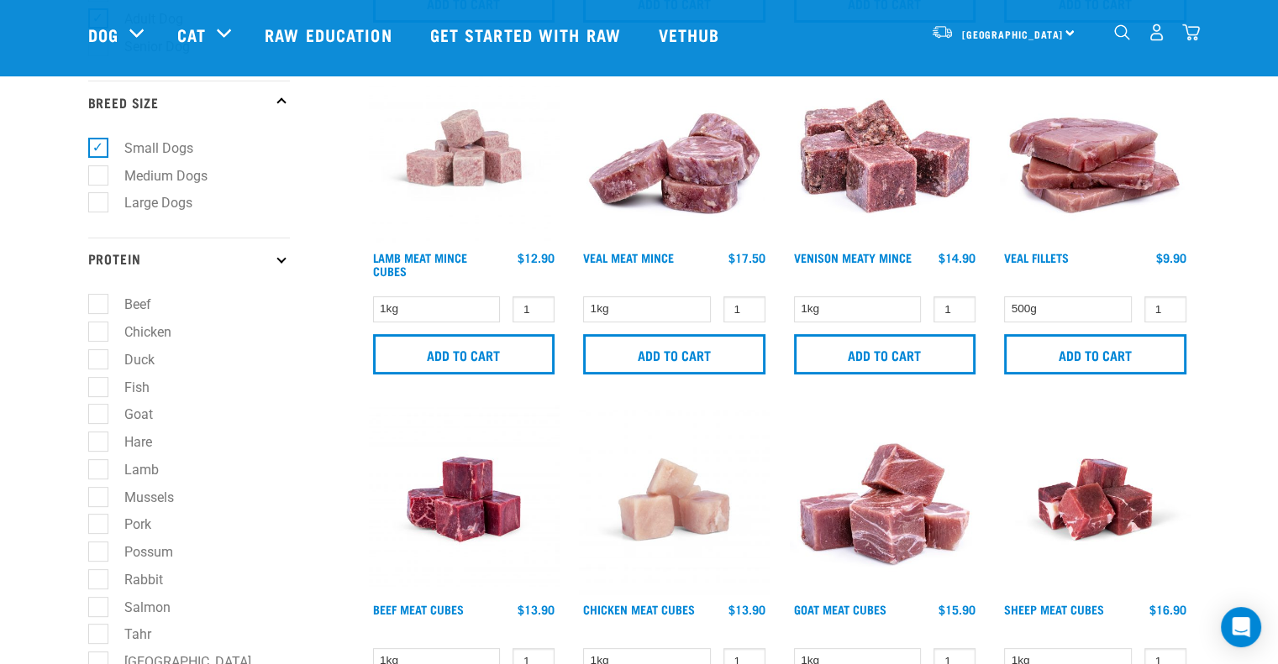
click at [146, 333] on label "Chicken" at bounding box center [137, 332] width 81 height 21
click at [99, 333] on input "Chicken" at bounding box center [93, 328] width 11 height 11
checkbox input "true"
click at [138, 446] on label "Hare" at bounding box center [127, 442] width 61 height 21
click at [99, 444] on input "Hare" at bounding box center [93, 438] width 11 height 11
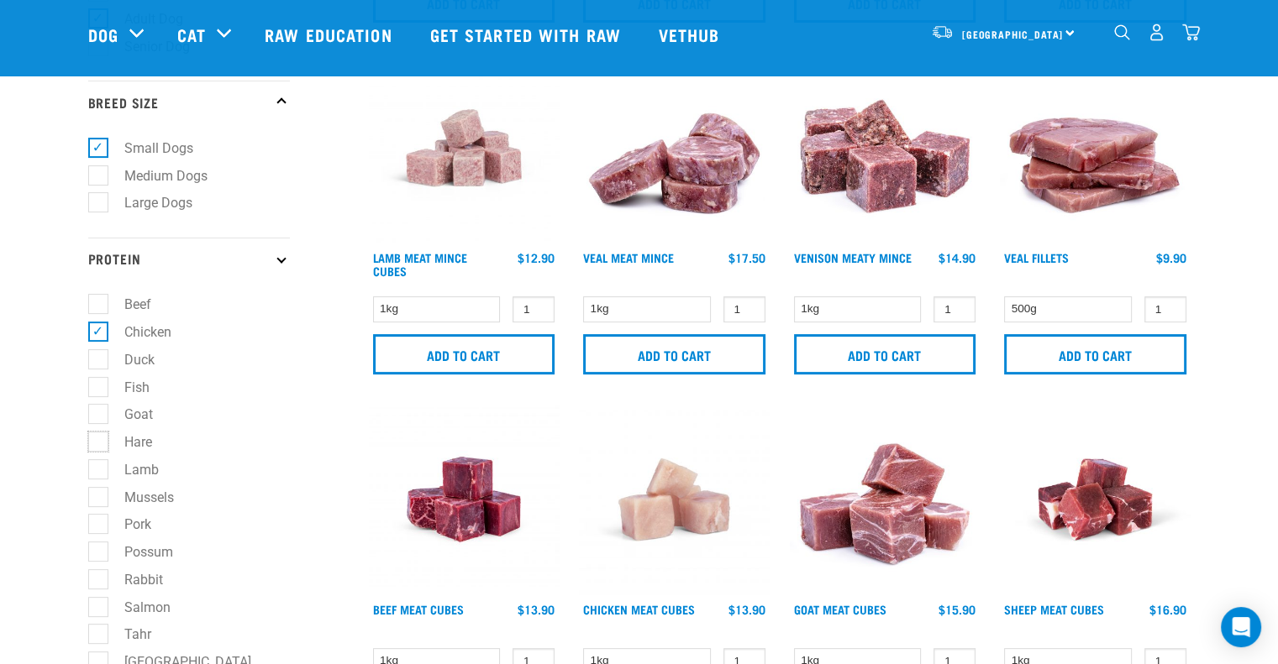
checkbox input "true"
click at [145, 475] on label "Lamb" at bounding box center [131, 469] width 68 height 21
click at [99, 472] on input "Lamb" at bounding box center [93, 466] width 11 height 11
checkbox input "true"
click at [162, 506] on label "Mussels" at bounding box center [138, 497] width 83 height 21
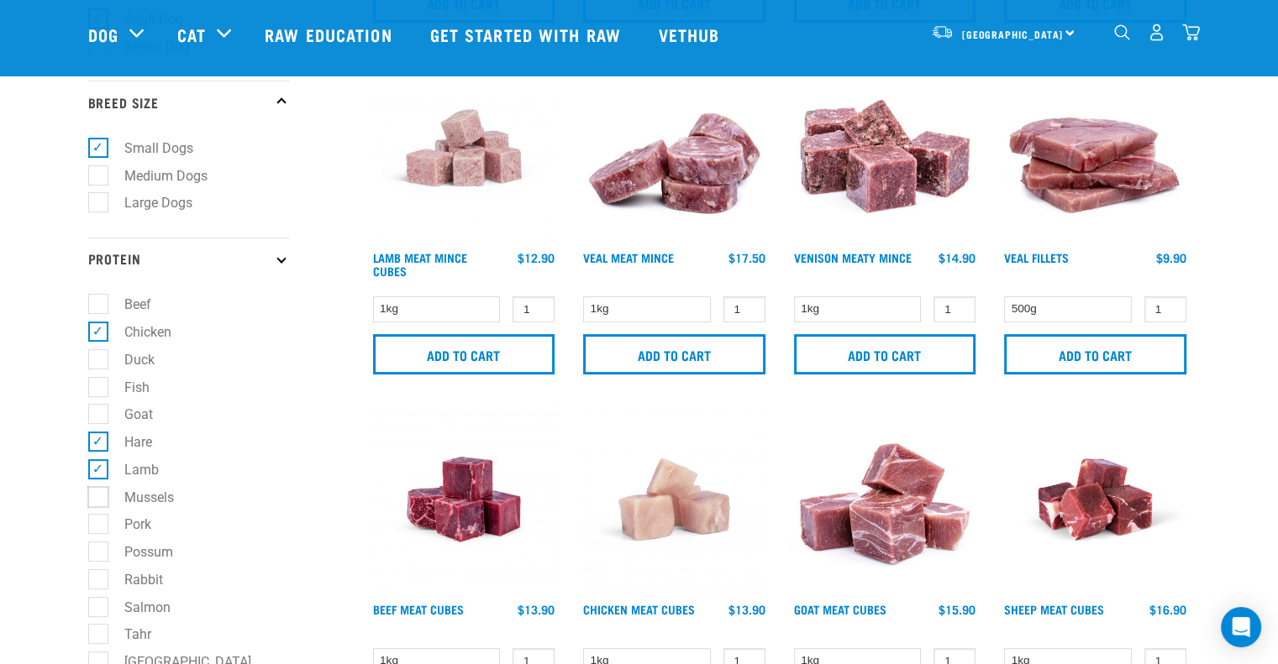
click at [99, 500] on input "Mussels" at bounding box center [93, 494] width 11 height 11
checkbox input "true"
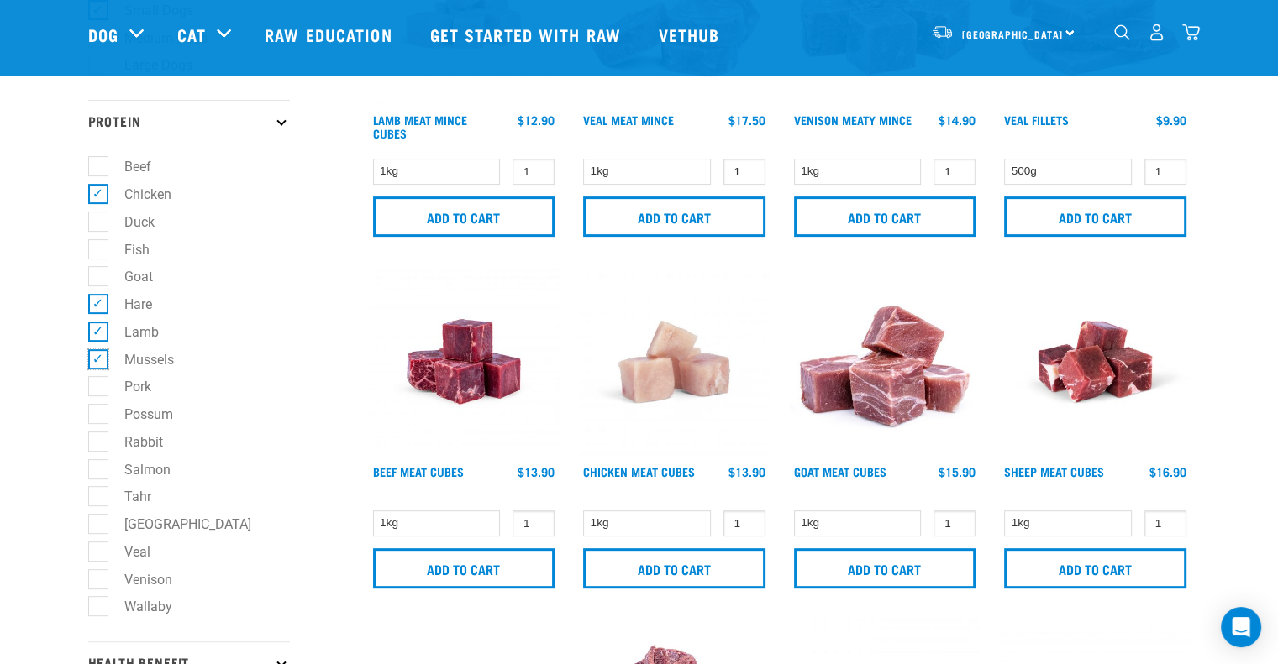
scroll to position [588, 0]
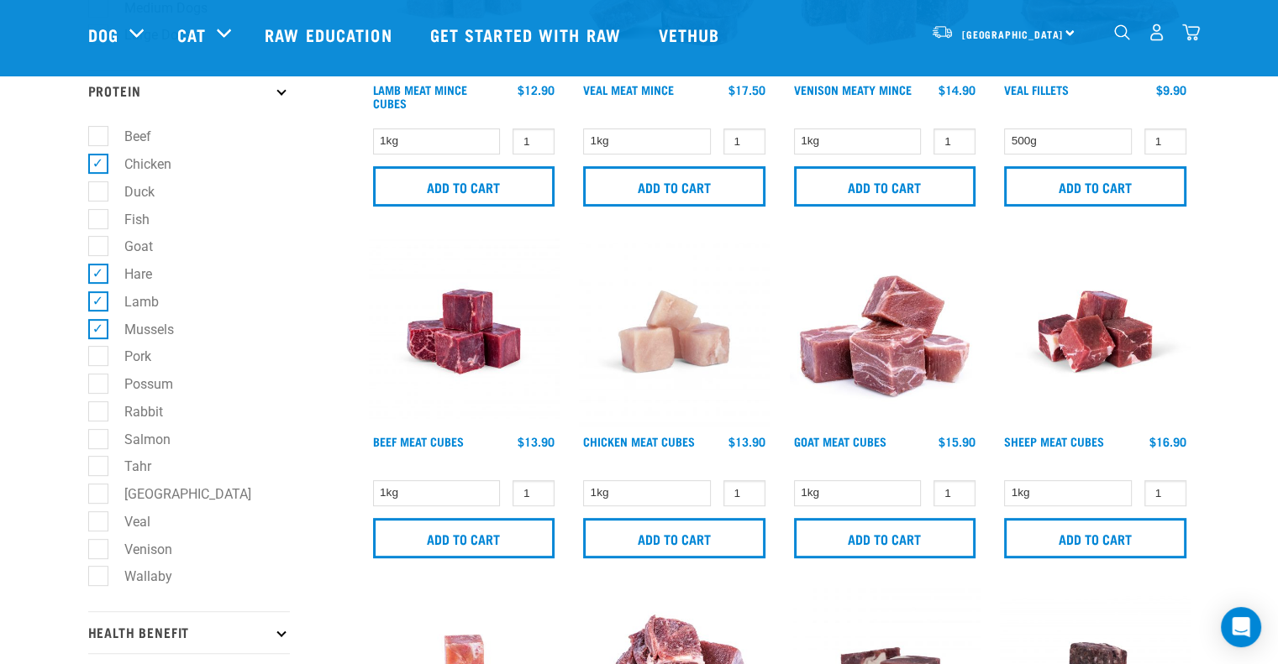
click at [157, 416] on label "Rabbit" at bounding box center [133, 411] width 72 height 21
click at [99, 414] on input "Rabbit" at bounding box center [93, 408] width 11 height 11
checkbox input "true"
click at [150, 443] on label "Salmon" at bounding box center [137, 439] width 80 height 21
click at [99, 442] on input "Salmon" at bounding box center [93, 436] width 11 height 11
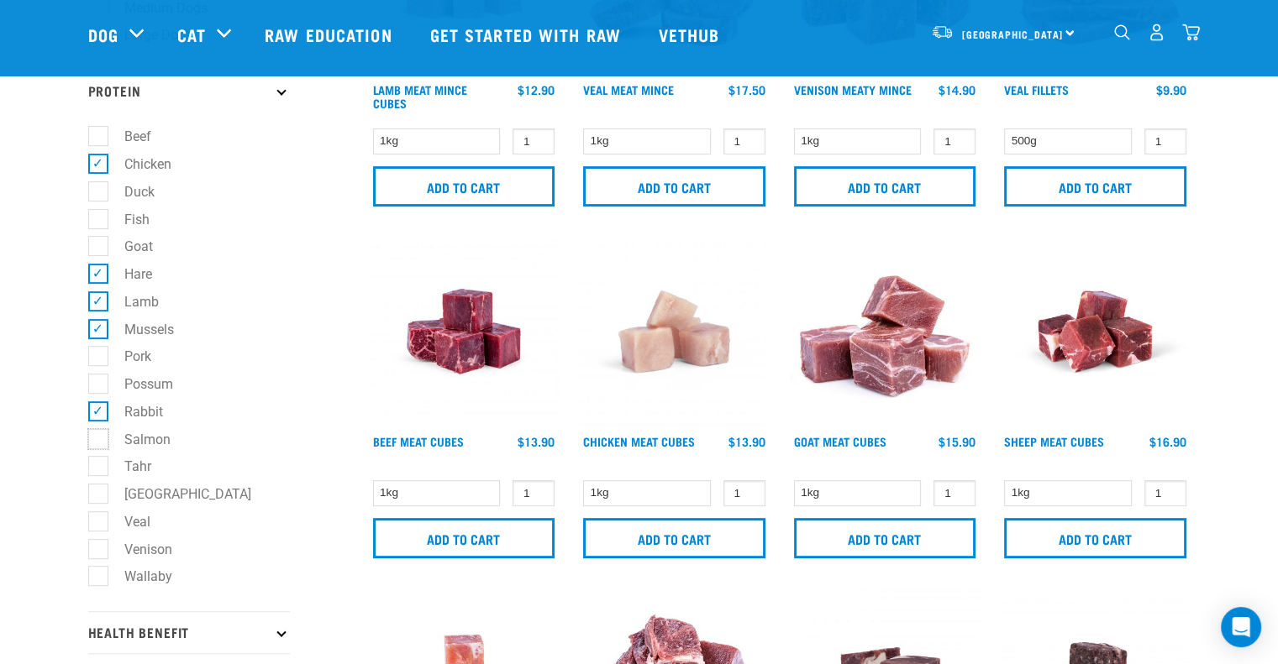
checkbox input "true"
click at [141, 548] on label "Venison" at bounding box center [137, 549] width 81 height 21
click at [99, 548] on input "Venison" at bounding box center [93, 546] width 11 height 11
checkbox input "true"
click at [144, 577] on label "Wallaby" at bounding box center [137, 576] width 81 height 21
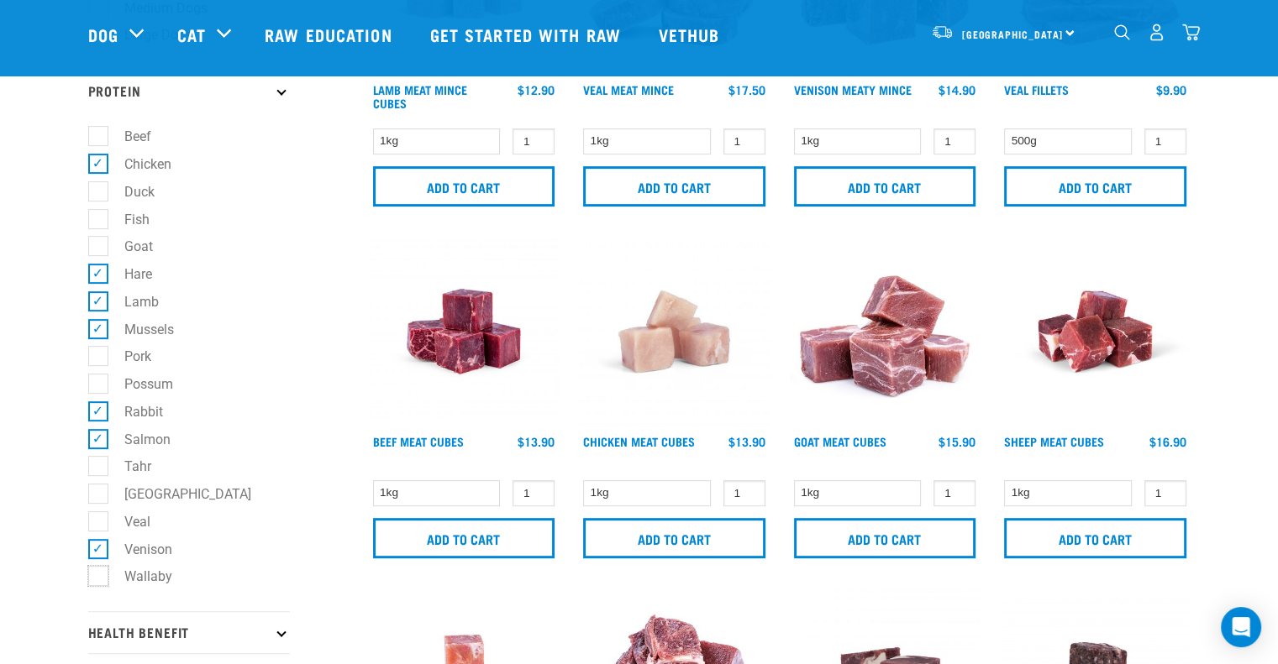
click at [99, 577] on input "Wallaby" at bounding box center [93, 574] width 11 height 11
checkbox input "true"
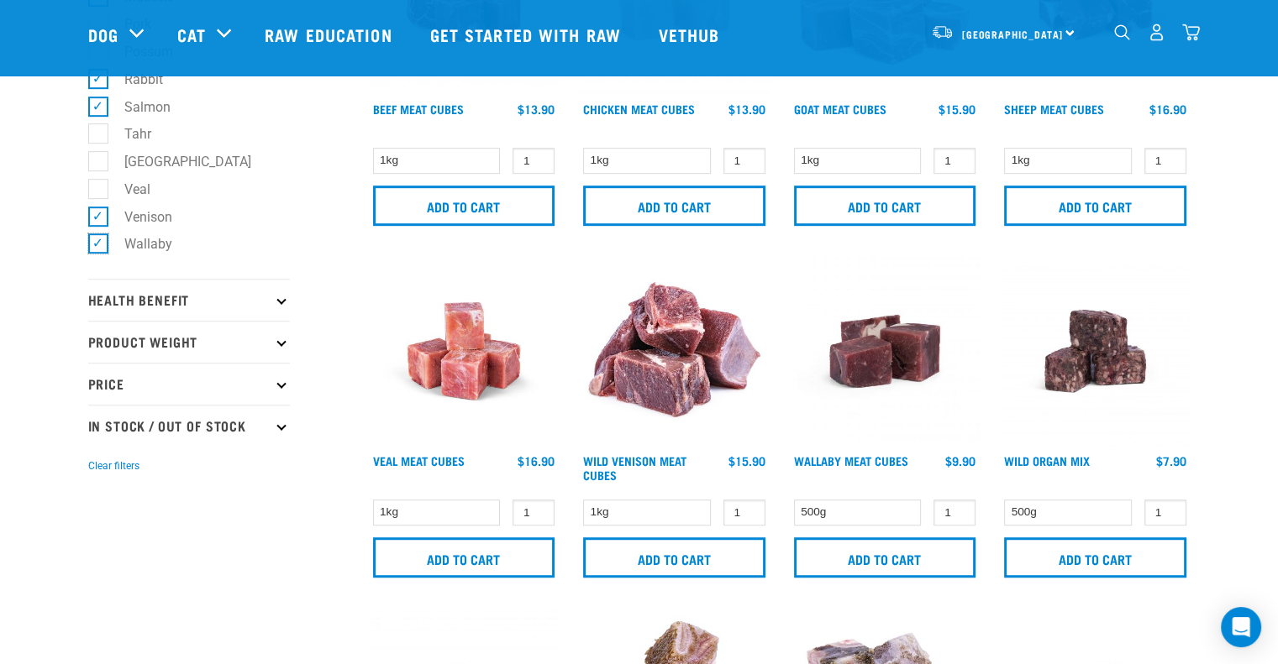
scroll to position [924, 0]
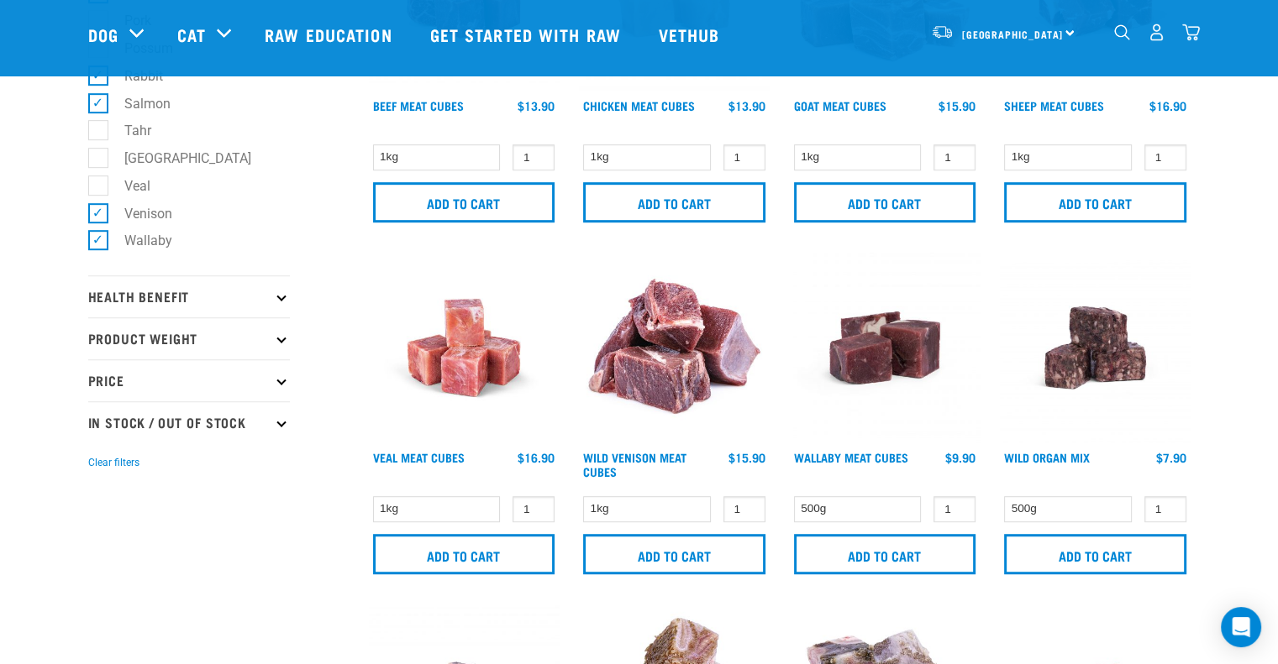
click at [277, 303] on p "Health Benefit" at bounding box center [189, 297] width 202 height 42
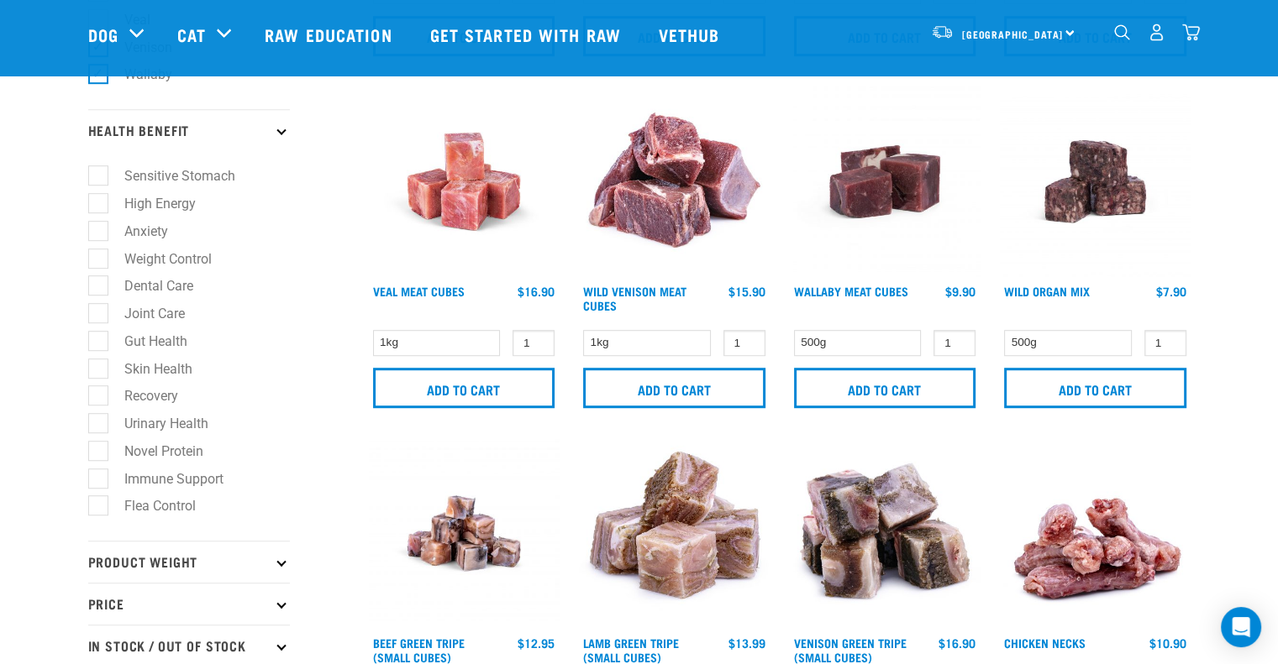
scroll to position [1092, 0]
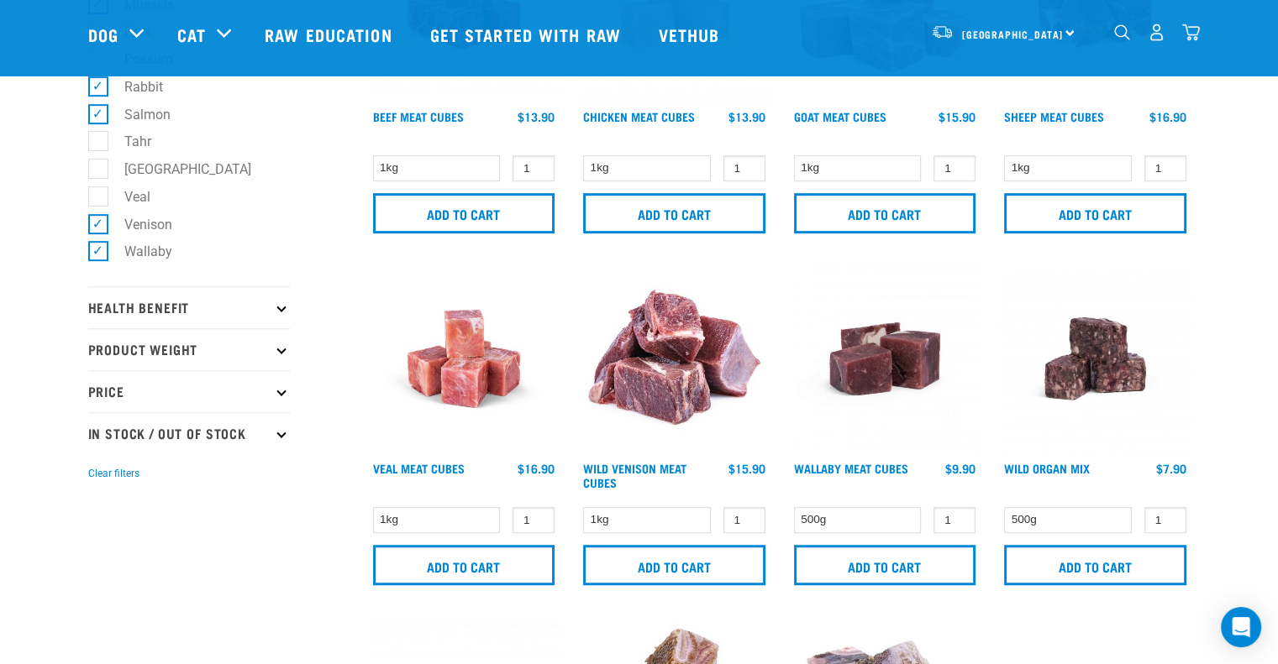
scroll to position [924, 0]
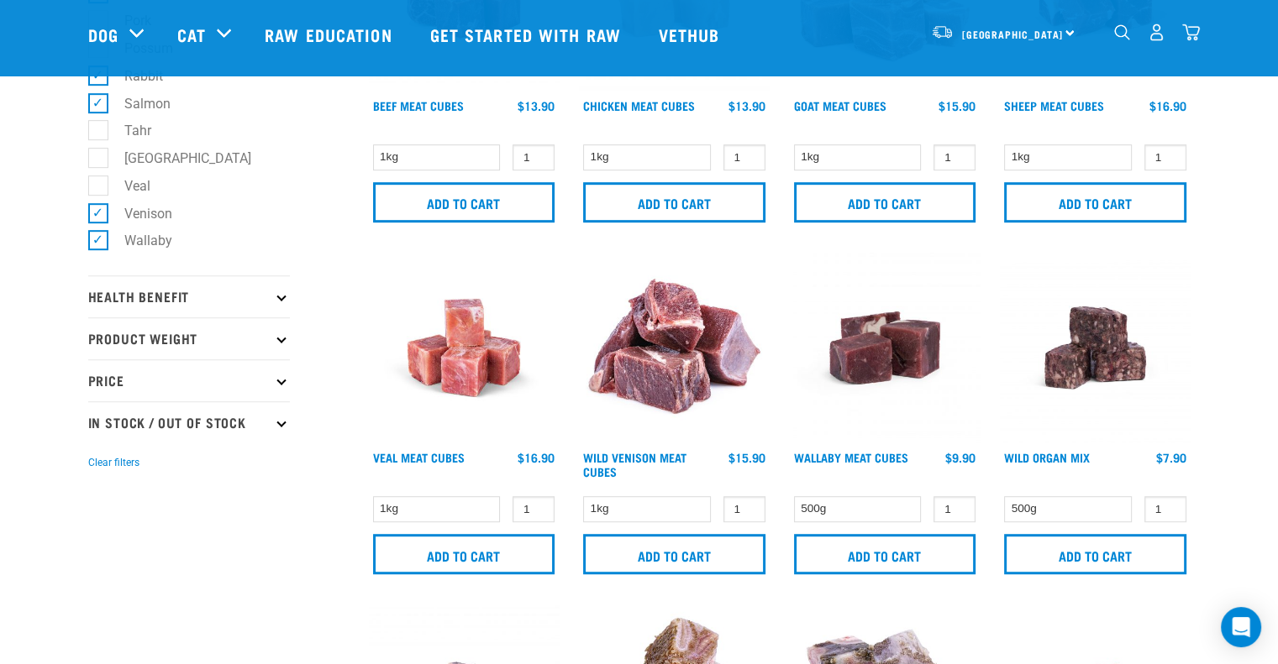
click at [281, 310] on p "Health Benefit" at bounding box center [189, 297] width 202 height 42
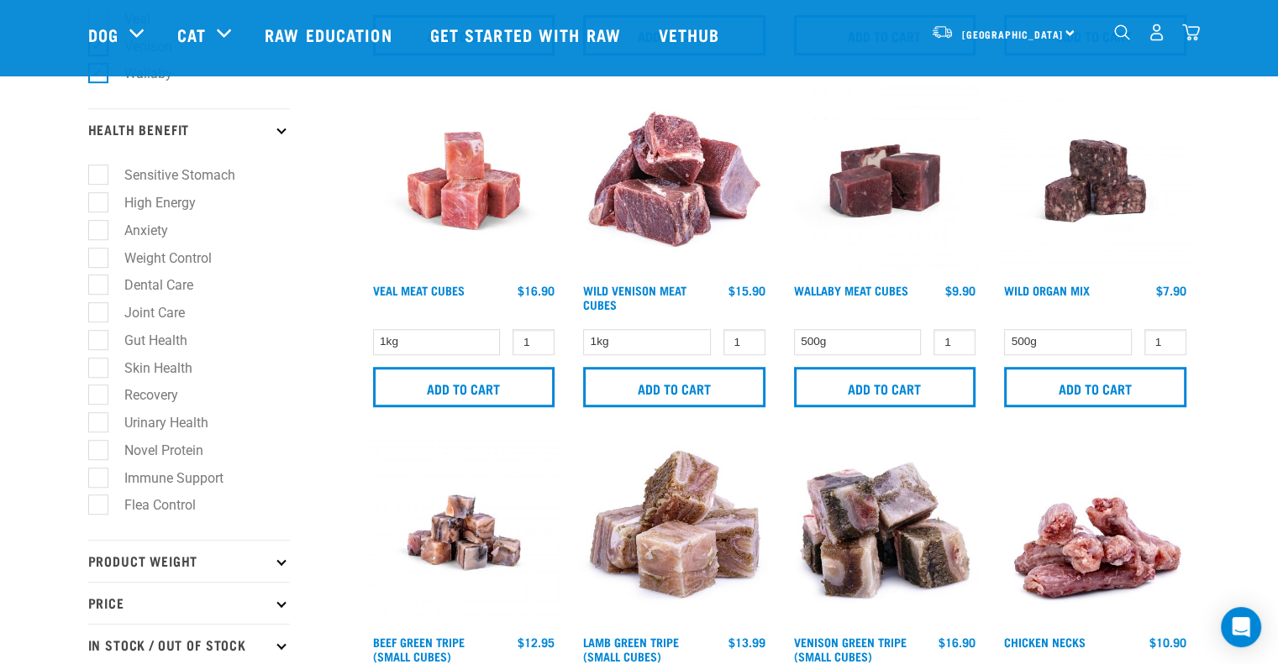
scroll to position [1092, 0]
click at [155, 268] on label "Weight Control" at bounding box center [157, 257] width 121 height 21
click at [99, 260] on input "Weight Control" at bounding box center [93, 254] width 11 height 11
checkbox input "true"
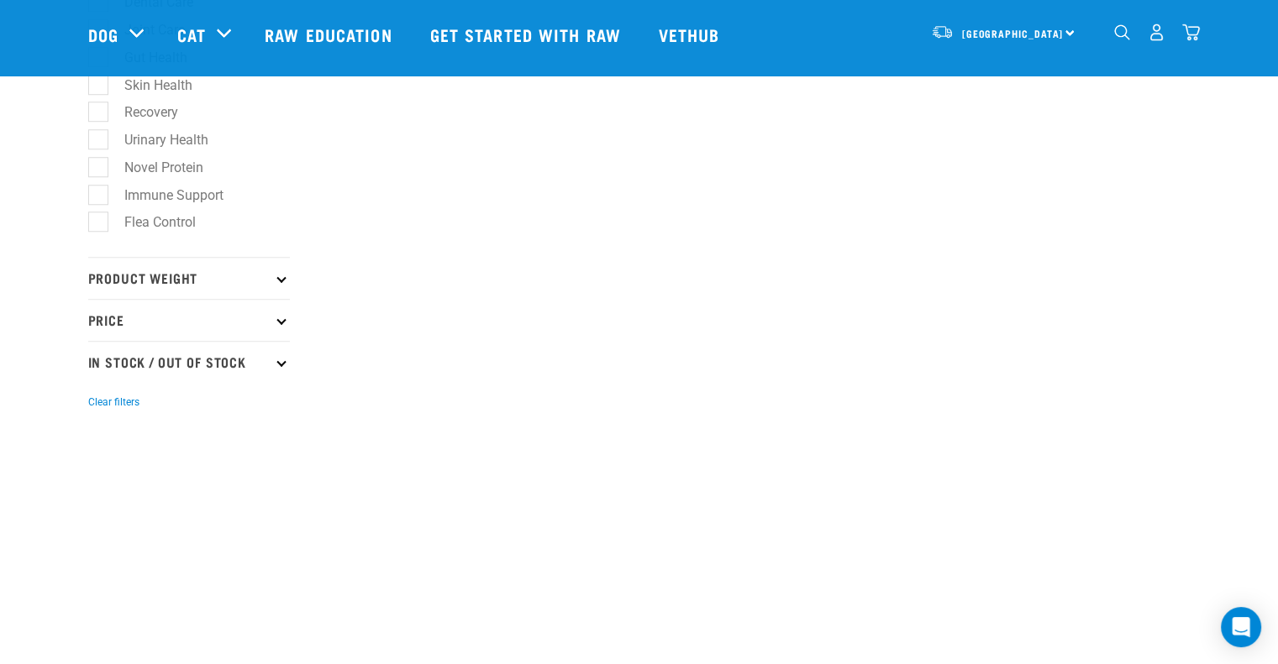
scroll to position [1428, 0]
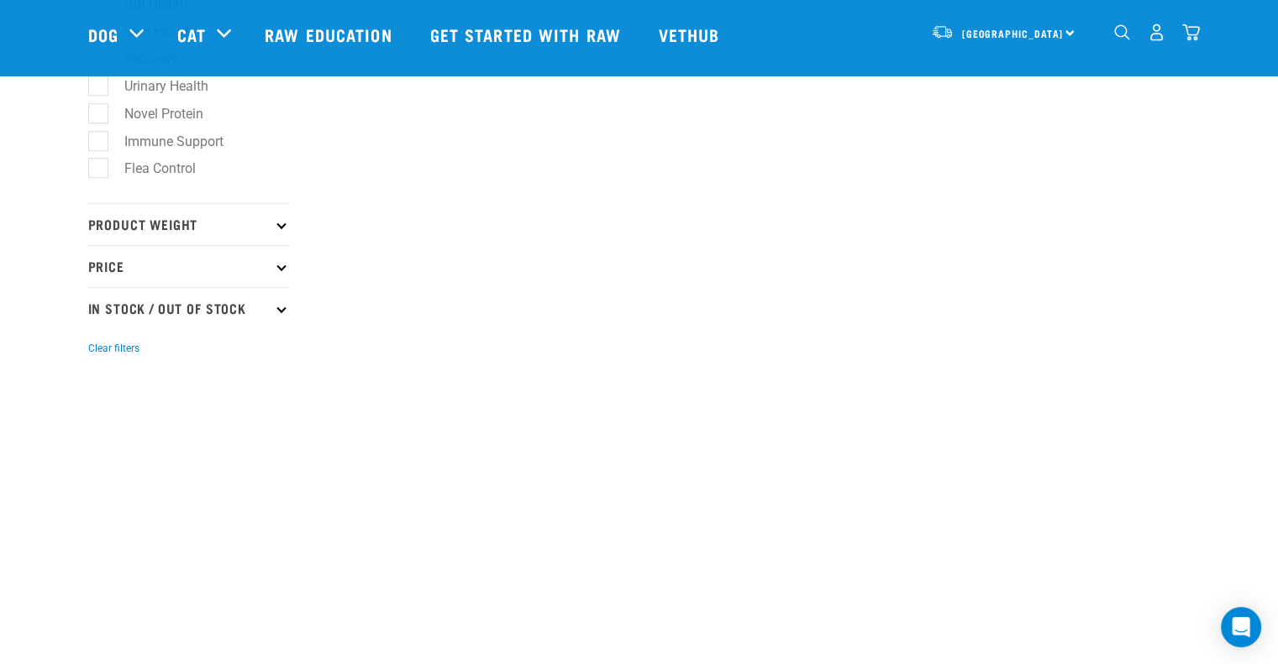
click at [282, 228] on icon at bounding box center [280, 223] width 9 height 9
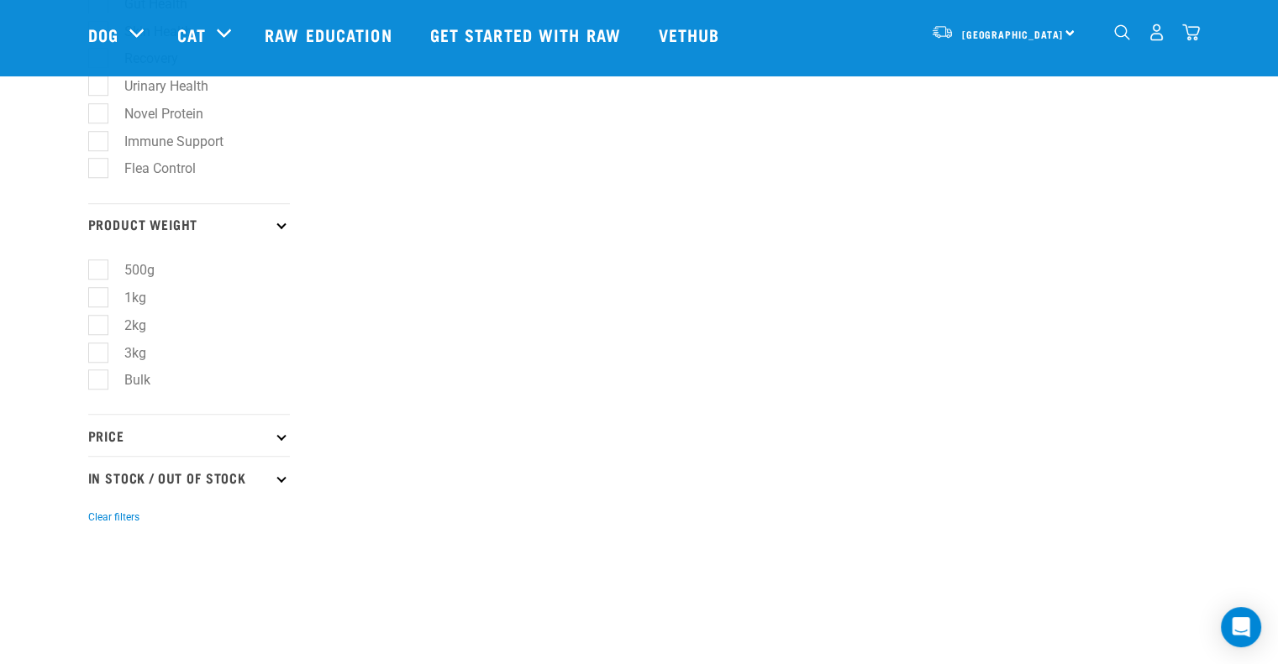
click at [97, 308] on label "1kg" at bounding box center [124, 297] width 55 height 21
click at [97, 300] on input "1kg" at bounding box center [93, 294] width 11 height 11
checkbox input "true"
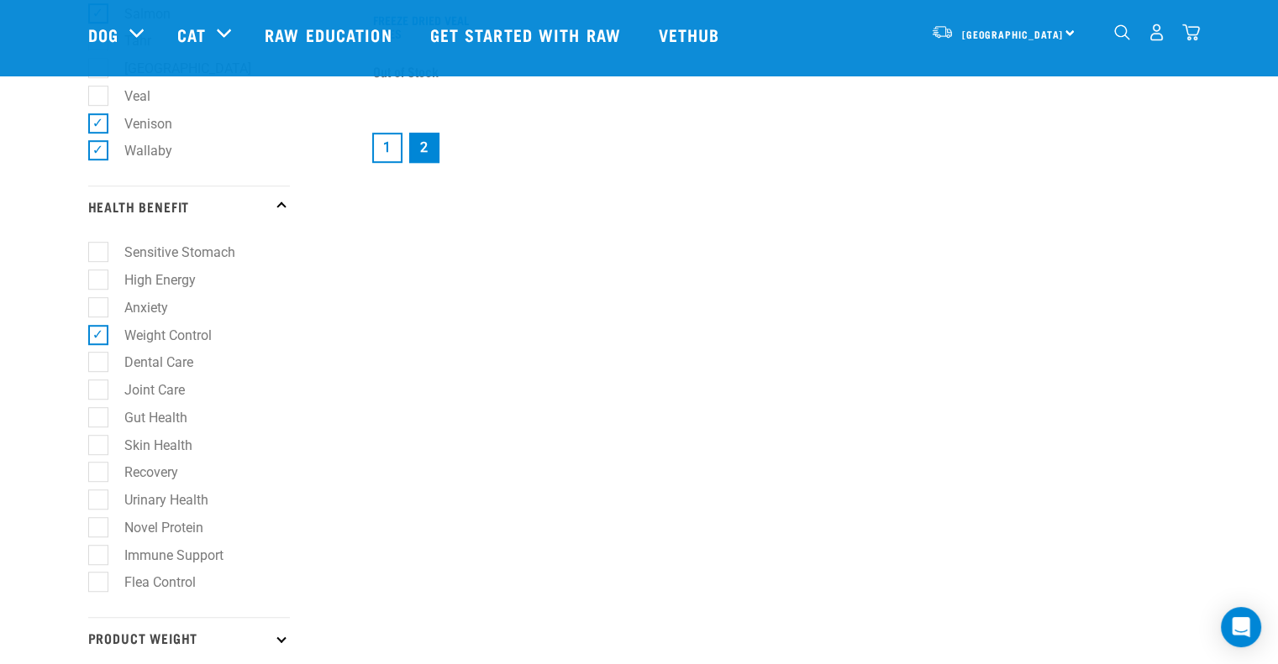
scroll to position [1008, 0]
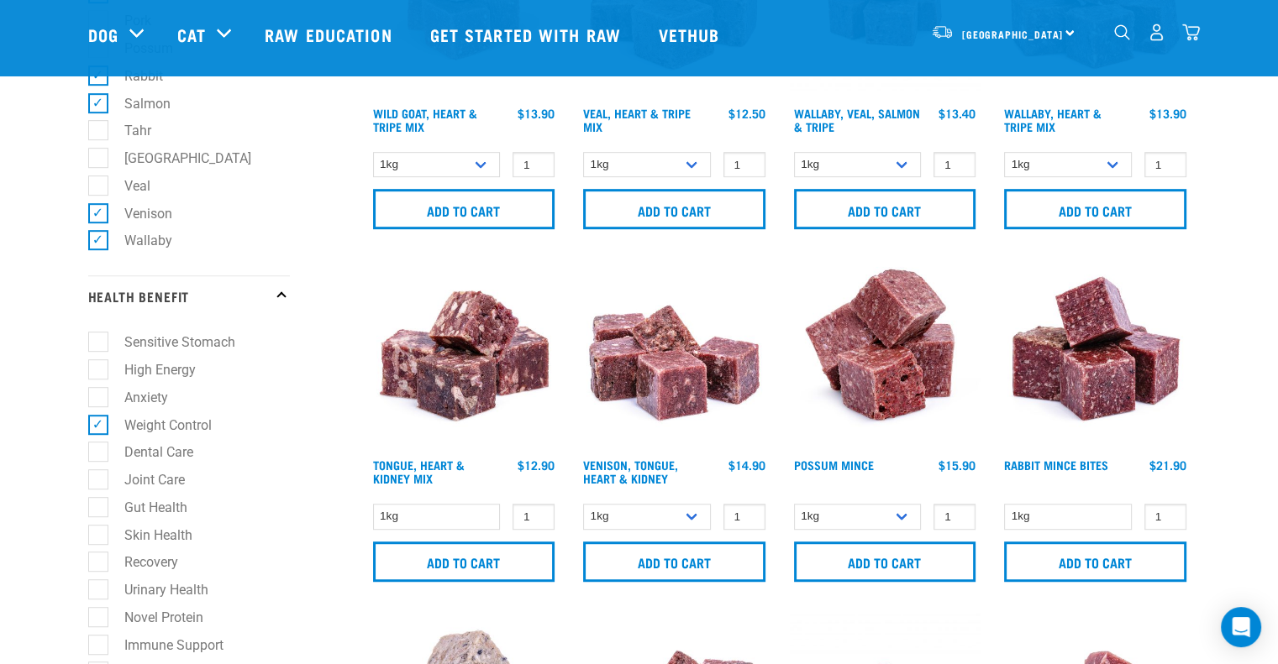
scroll to position [1428, 0]
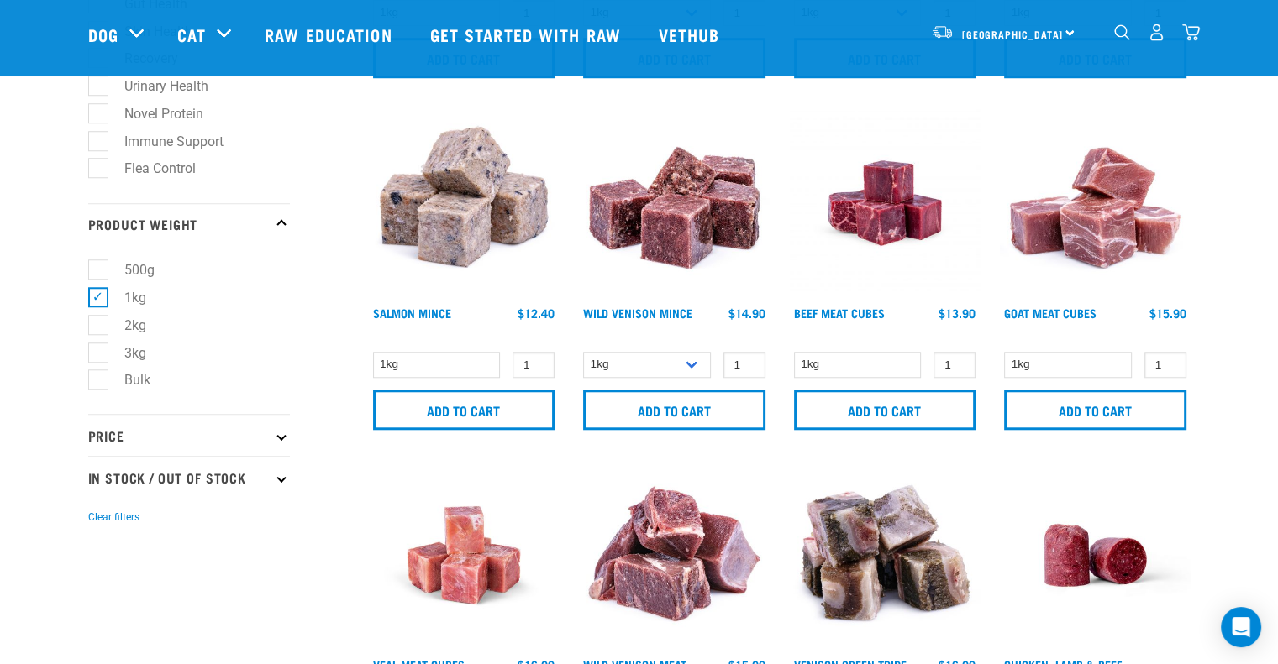
click at [245, 486] on p "In Stock / Out Of Stock" at bounding box center [189, 477] width 202 height 42
click at [128, 528] on label "In Stock" at bounding box center [137, 523] width 81 height 21
click at [99, 526] on input "In Stock" at bounding box center [93, 520] width 11 height 11
checkbox input "true"
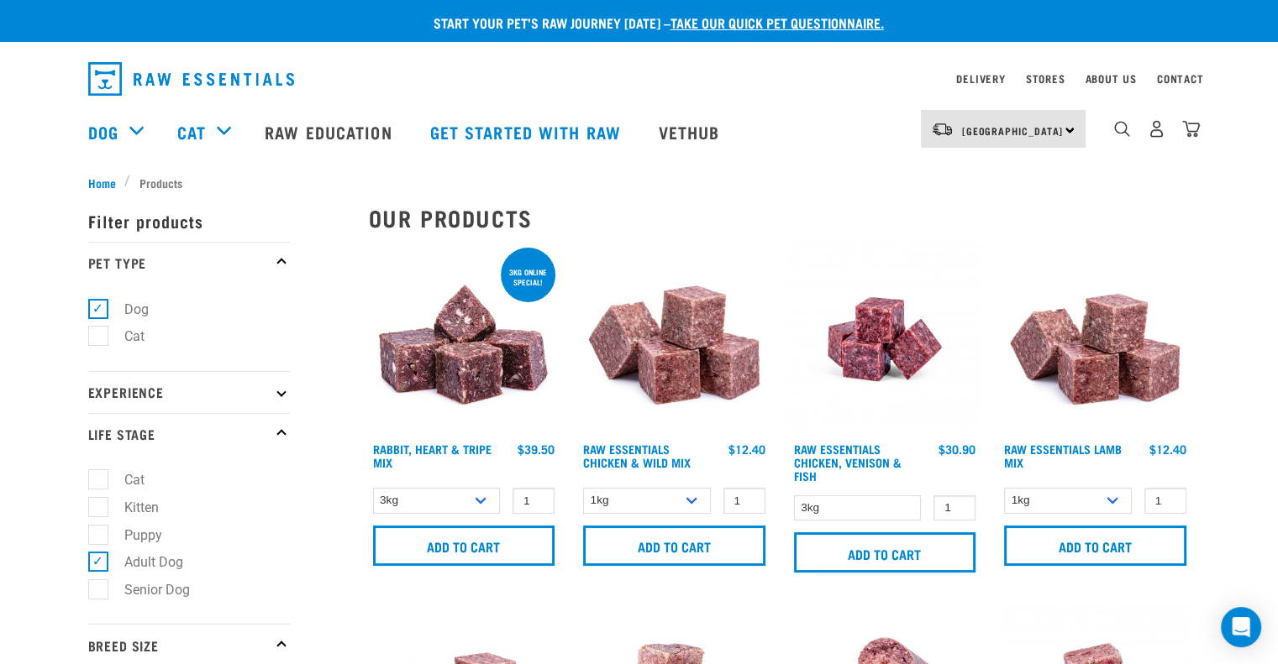
click at [689, 365] on img at bounding box center [674, 339] width 191 height 191
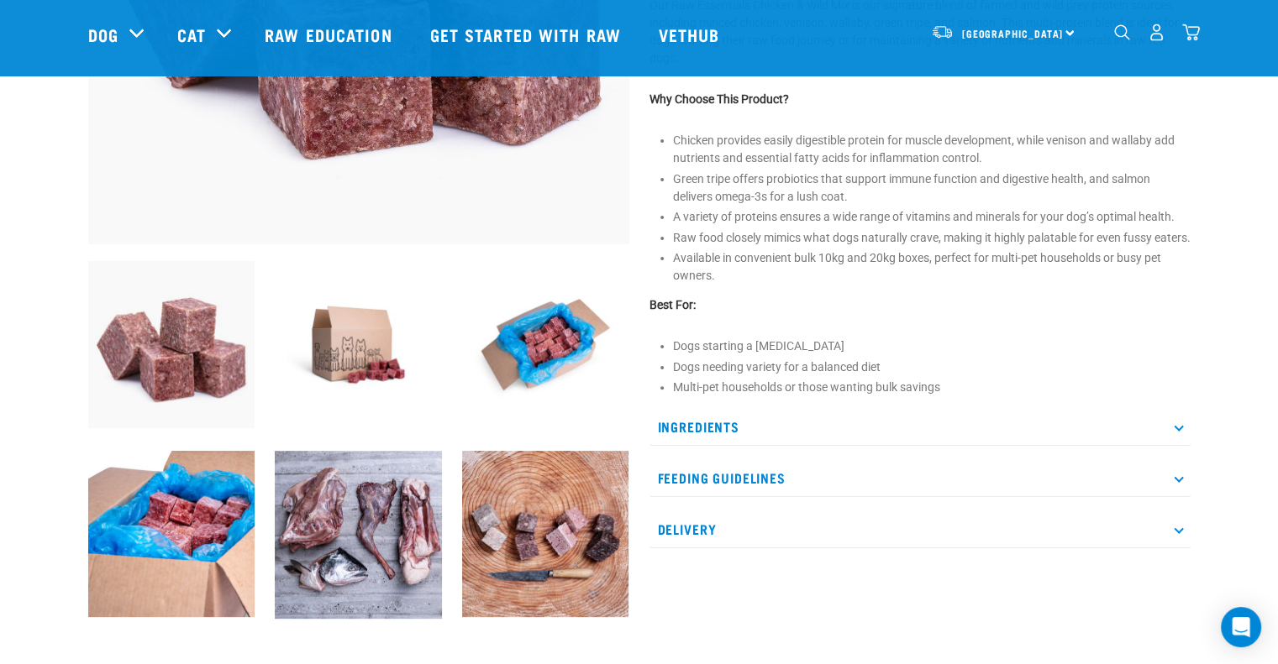
scroll to position [420, 0]
click at [679, 438] on p "Ingredients" at bounding box center [919, 426] width 541 height 38
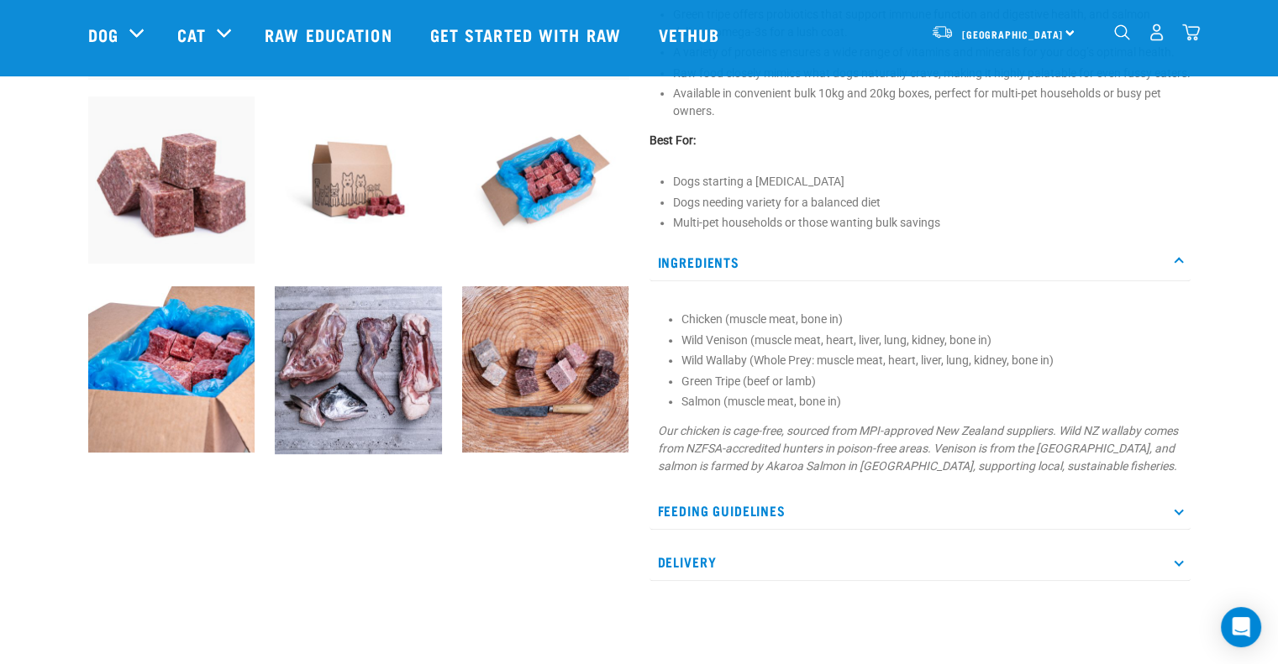
scroll to position [588, 0]
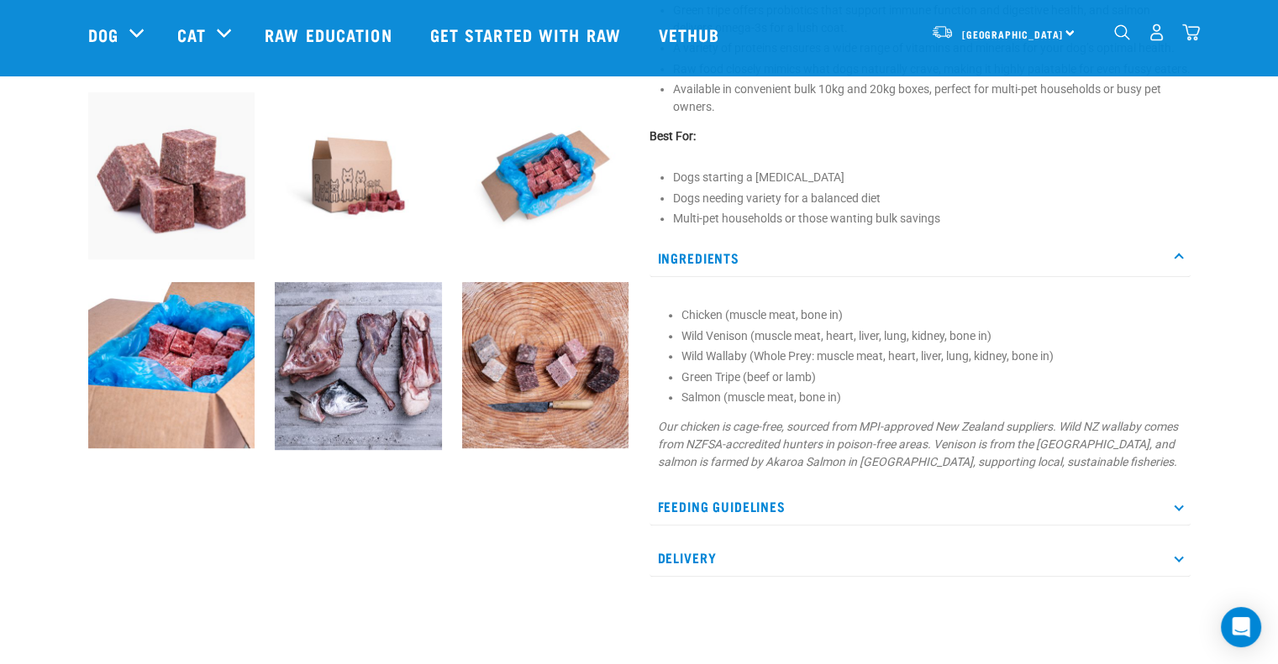
click at [711, 526] on p "Feeding Guidelines" at bounding box center [919, 507] width 541 height 38
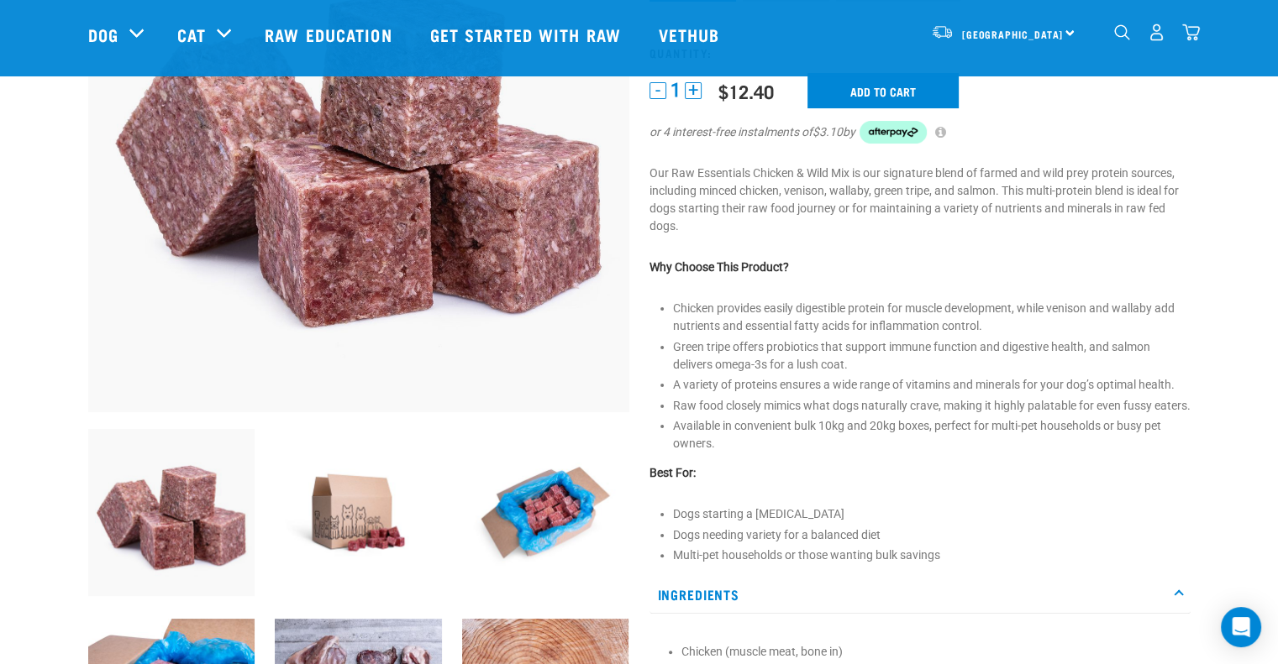
scroll to position [0, 0]
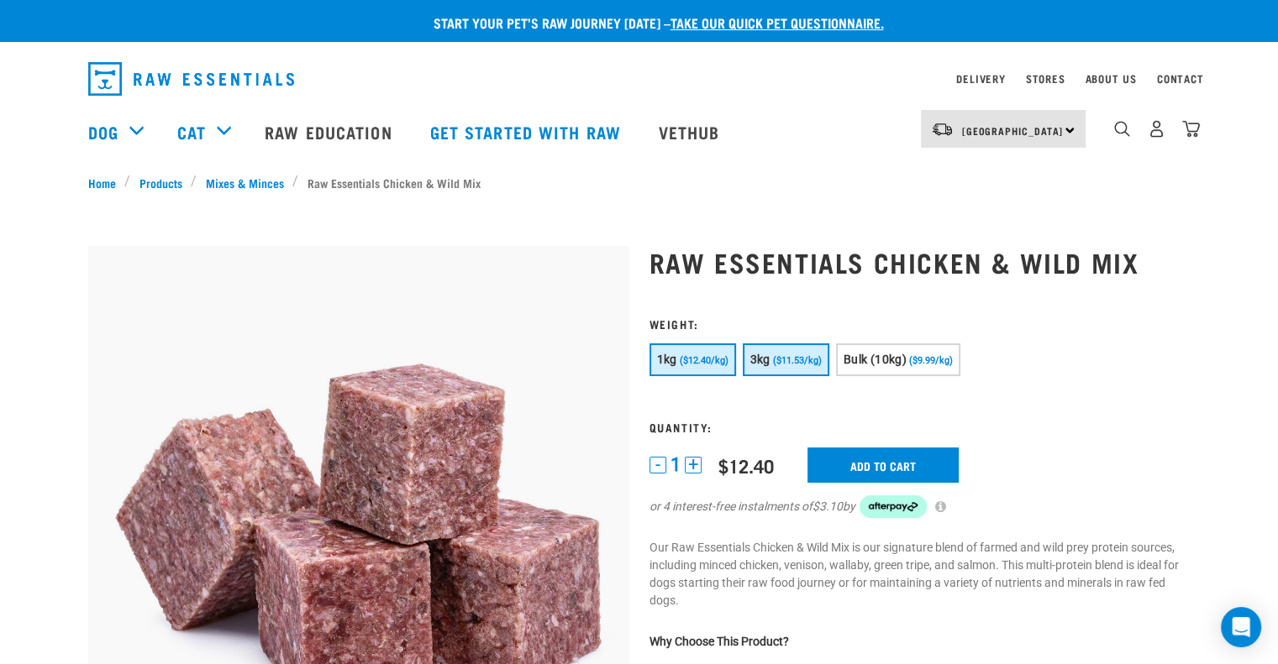
click at [754, 360] on span "3kg" at bounding box center [760, 359] width 20 height 13
click at [828, 467] on input "Add to cart" at bounding box center [882, 465] width 151 height 35
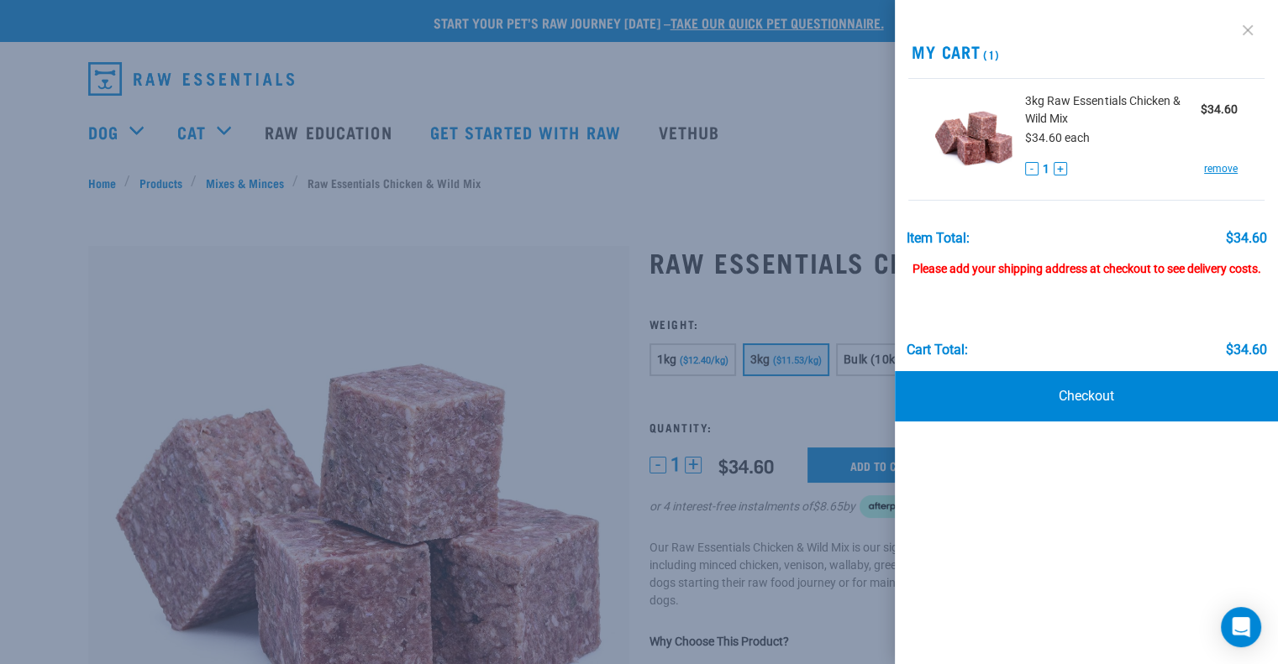
click at [1243, 29] on link at bounding box center [1247, 30] width 27 height 27
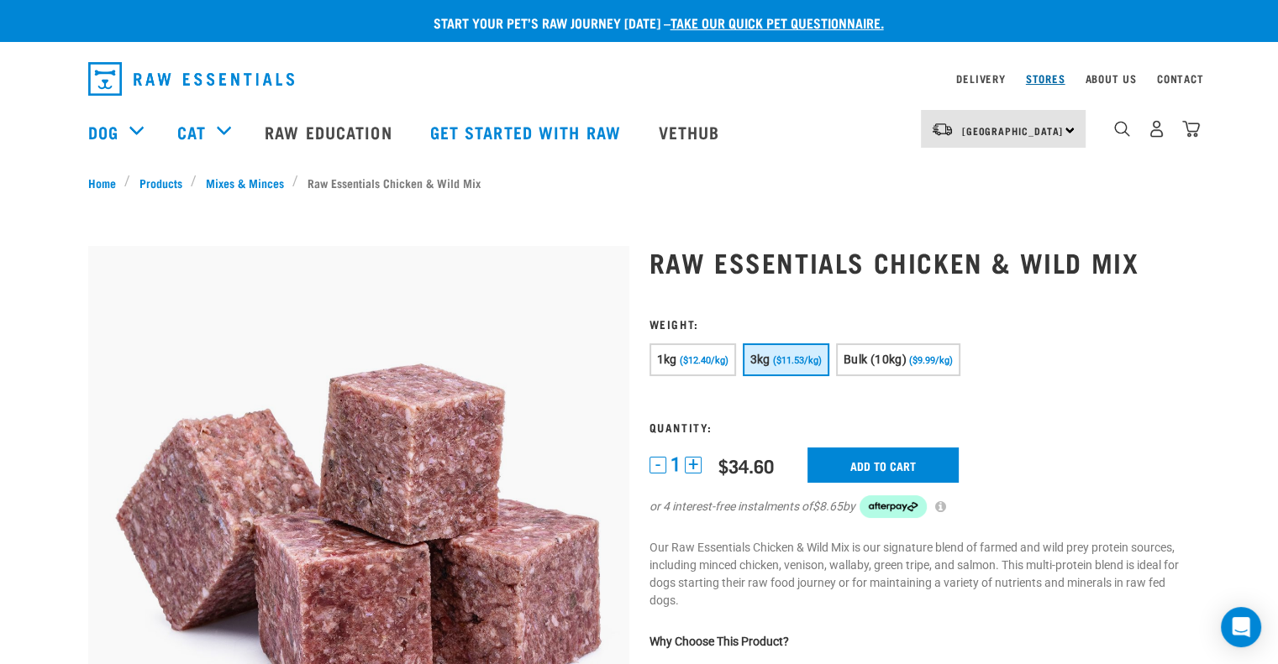
click at [1052, 81] on link "Stores" at bounding box center [1045, 79] width 39 height 6
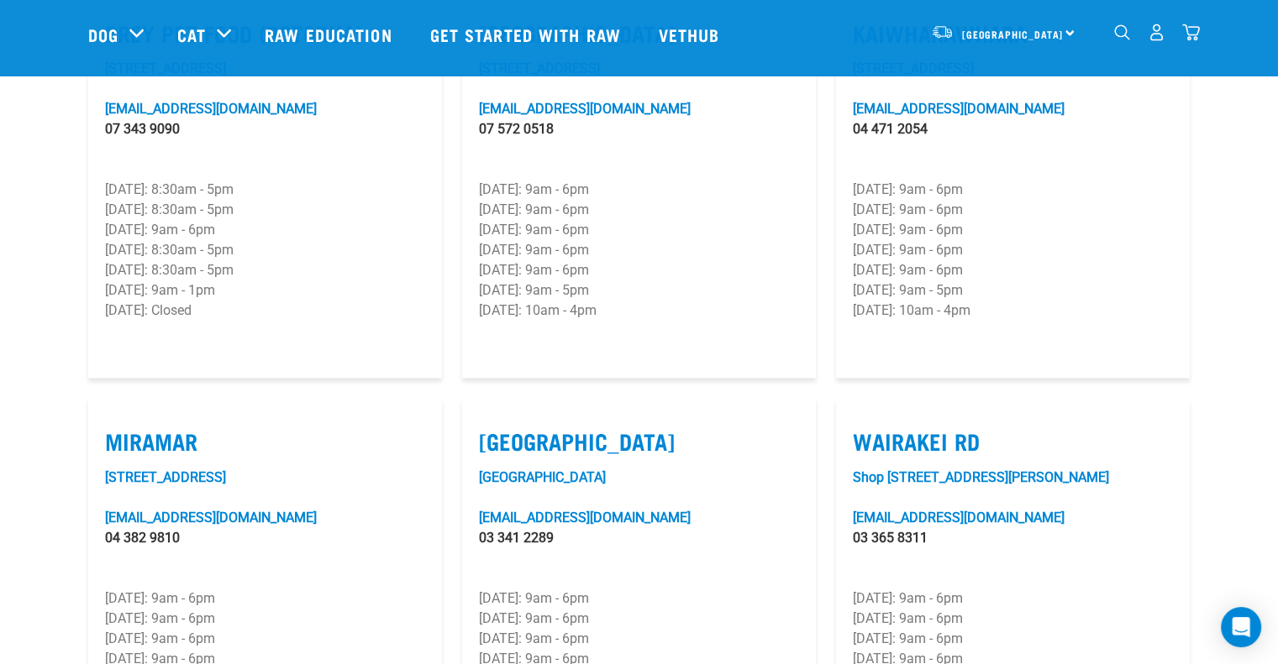
scroll to position [2352, 0]
